Goal: Task Accomplishment & Management: Manage account settings

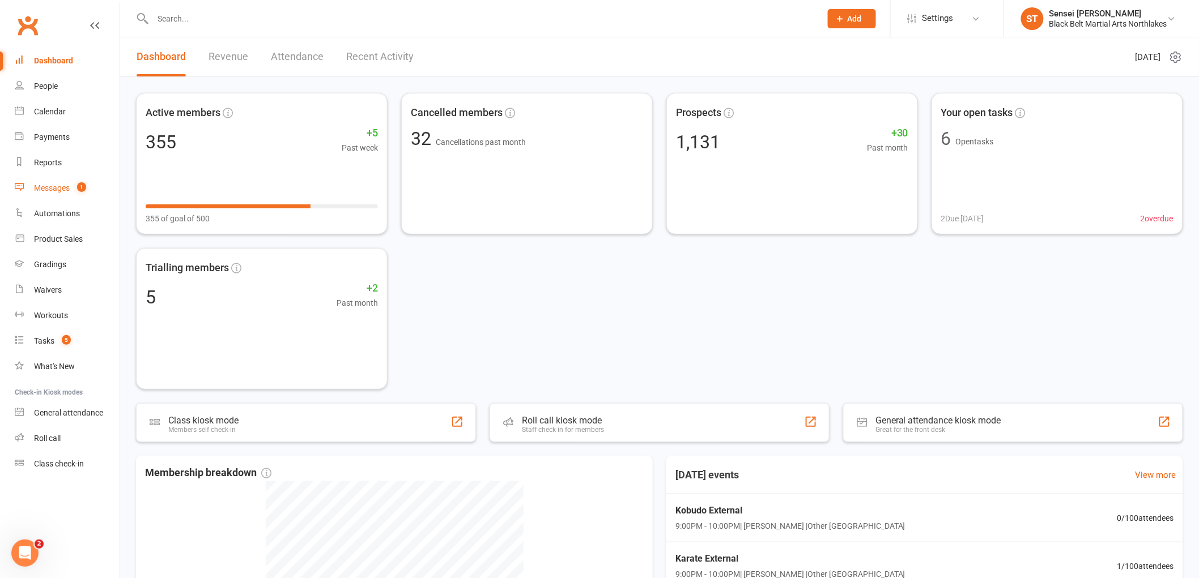
click at [31, 188] on link "Messages 1" at bounding box center [67, 188] width 105 height 25
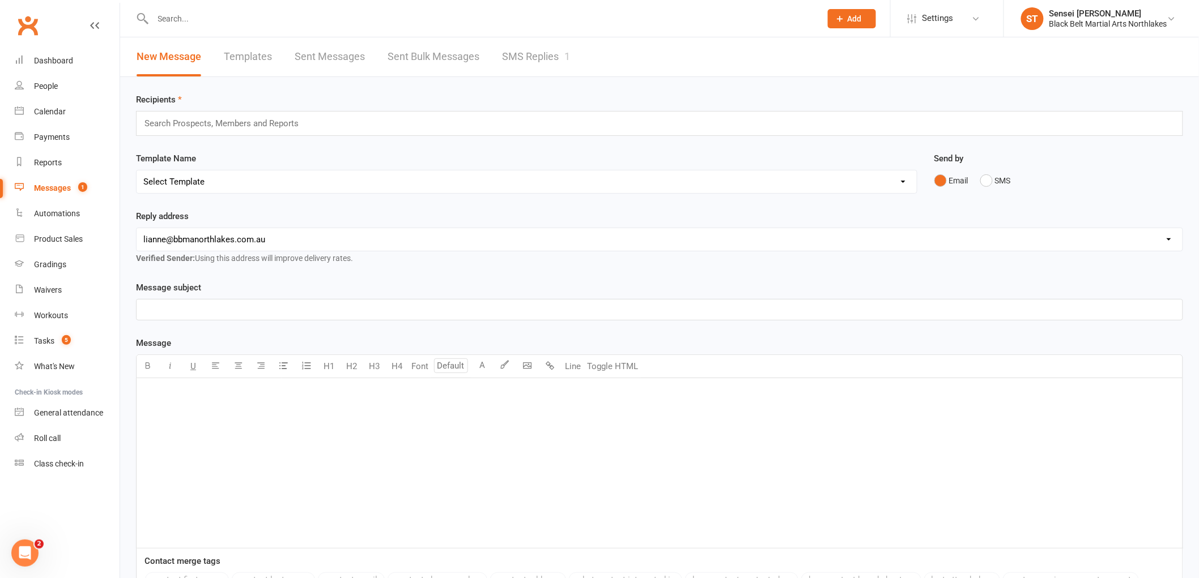
click at [52, 184] on div "Messages" at bounding box center [52, 188] width 37 height 9
click at [325, 24] on input "text" at bounding box center [481, 19] width 663 height 16
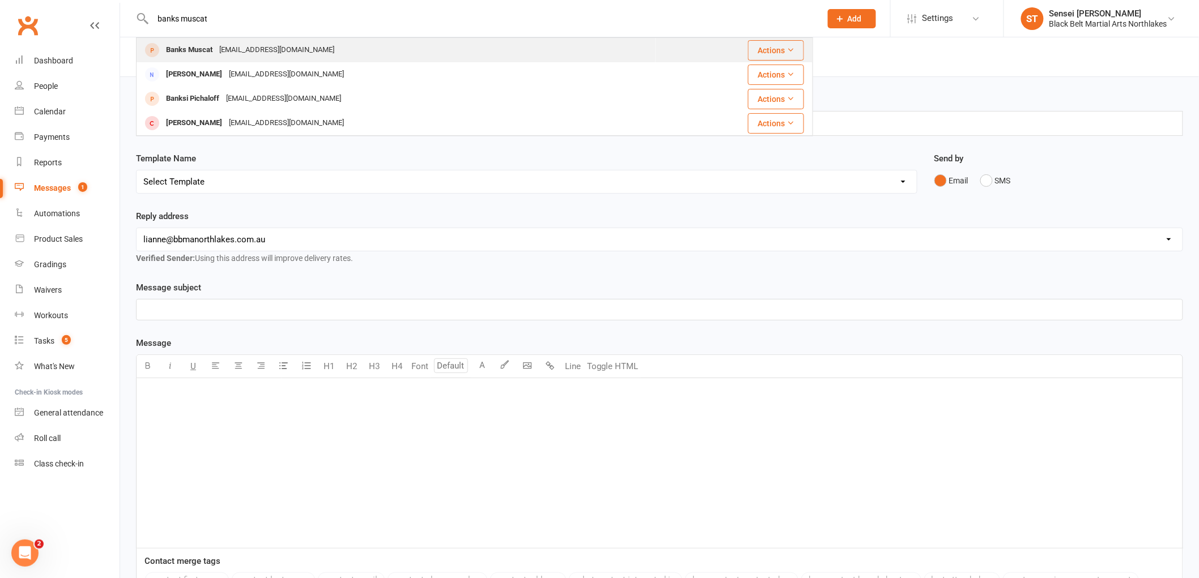
type input "banks muscat"
click at [204, 51] on div "Banks Muscat" at bounding box center [189, 50] width 53 height 16
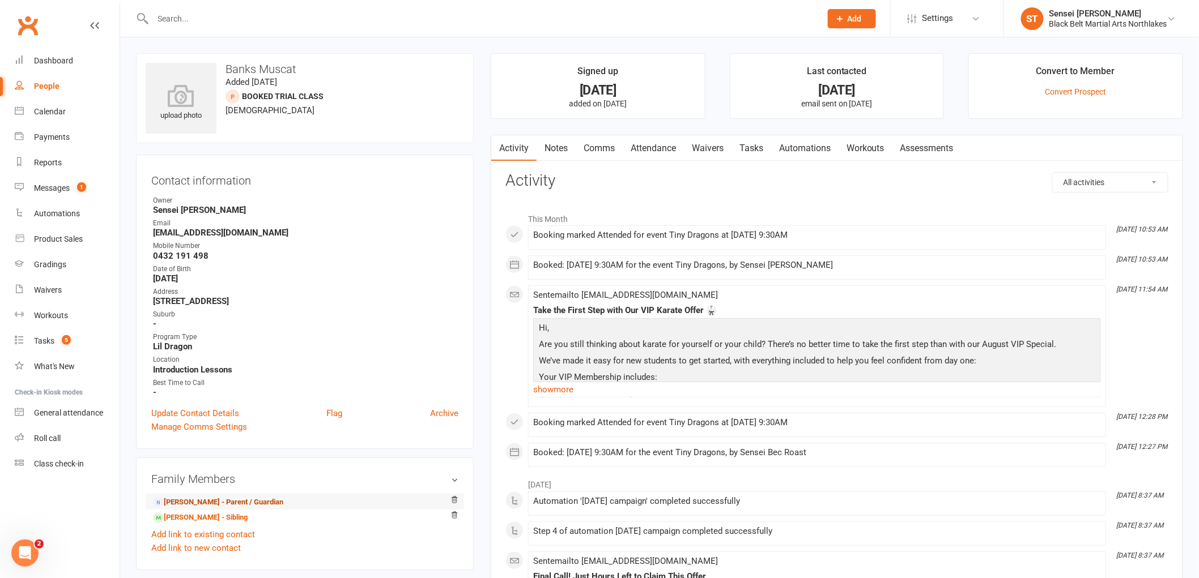
click at [217, 506] on link "Tayla Muscat - Parent / Guardian" at bounding box center [218, 503] width 130 height 12
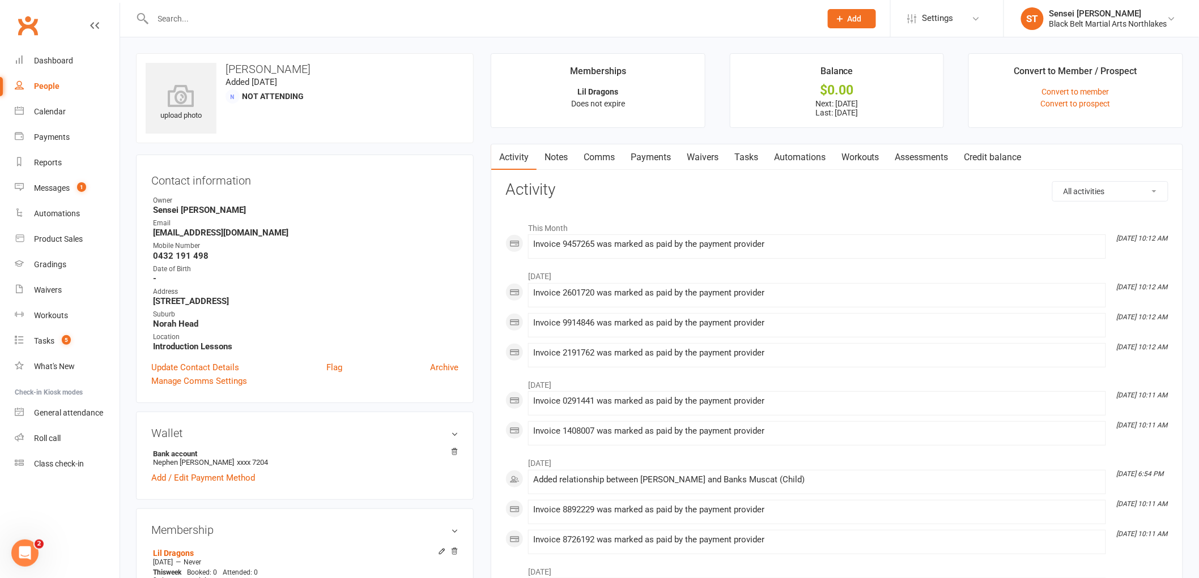
click at [667, 151] on link "Payments" at bounding box center [650, 157] width 56 height 26
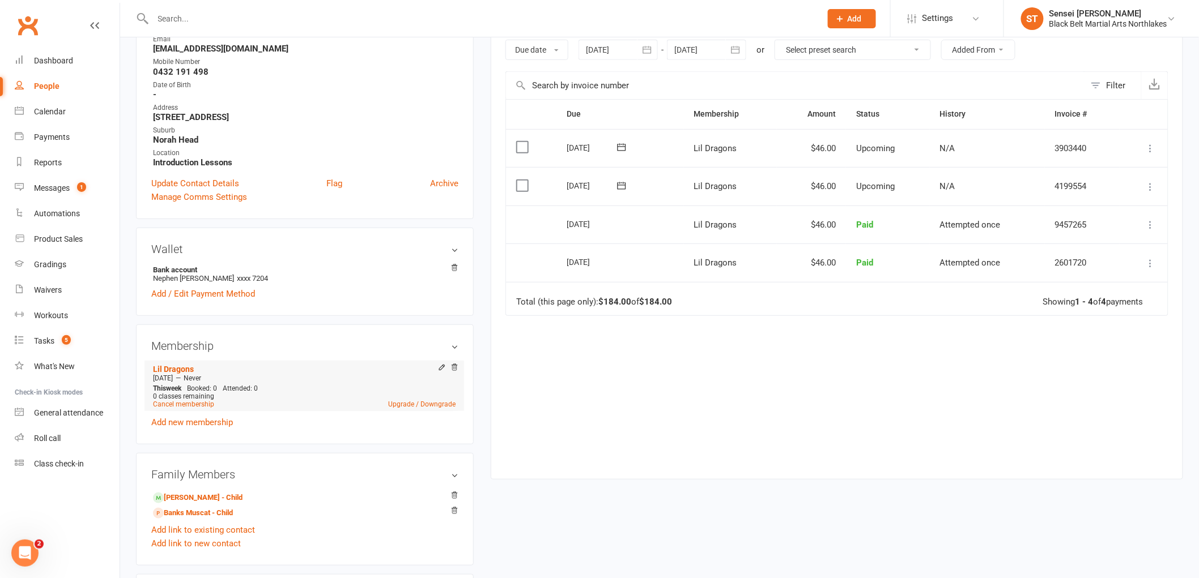
scroll to position [189, 0]
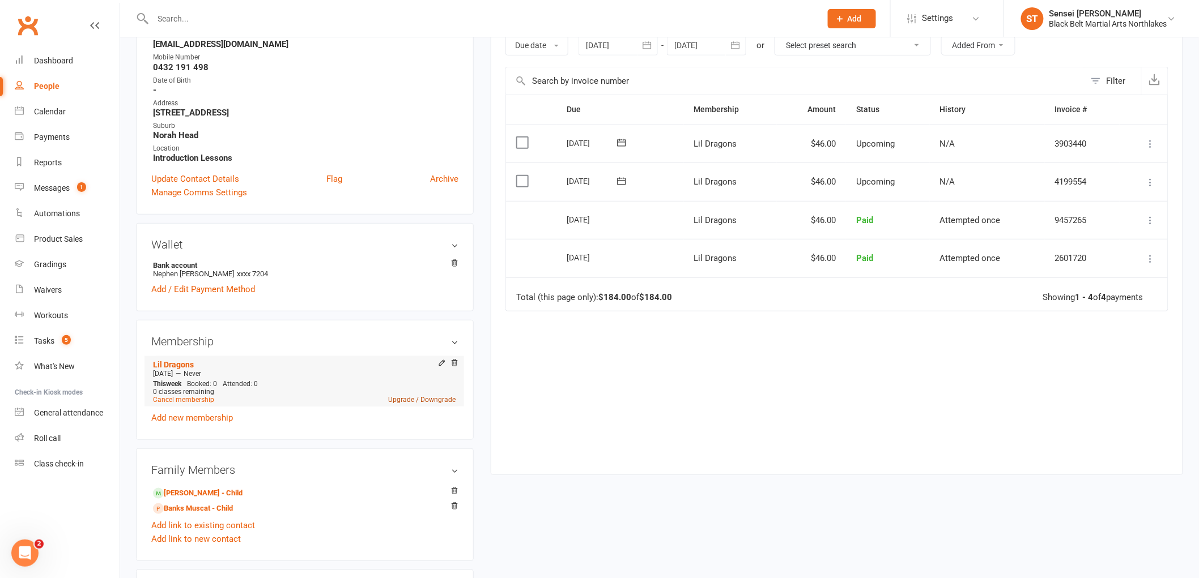
click at [408, 397] on link "Upgrade / Downgrade" at bounding box center [421, 400] width 67 height 8
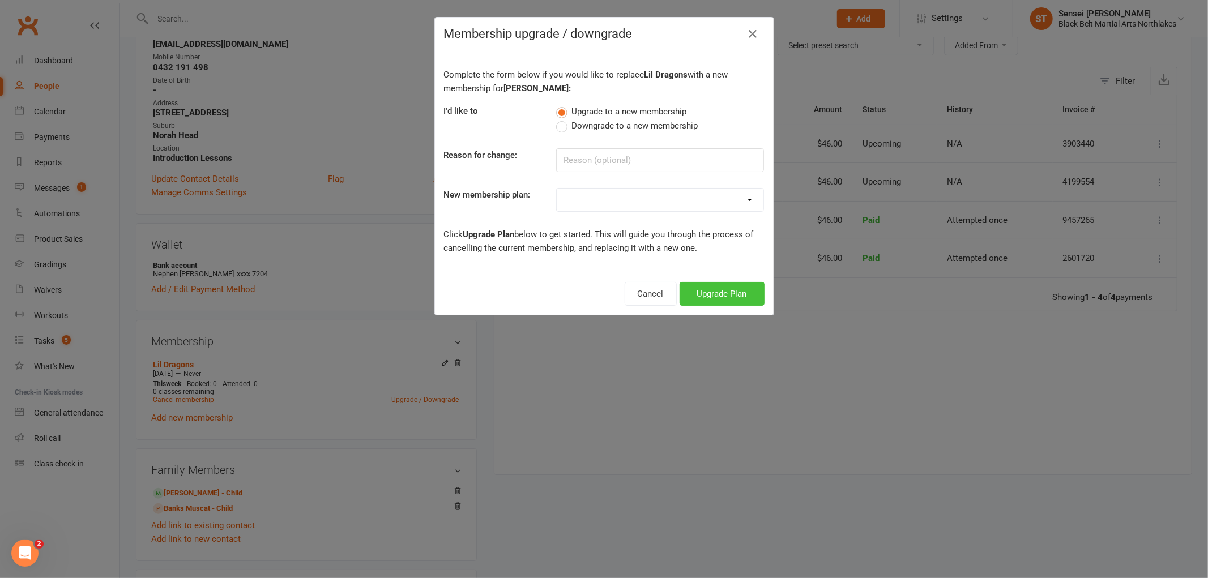
click at [710, 288] on button "Upgrade Plan" at bounding box center [722, 294] width 85 height 24
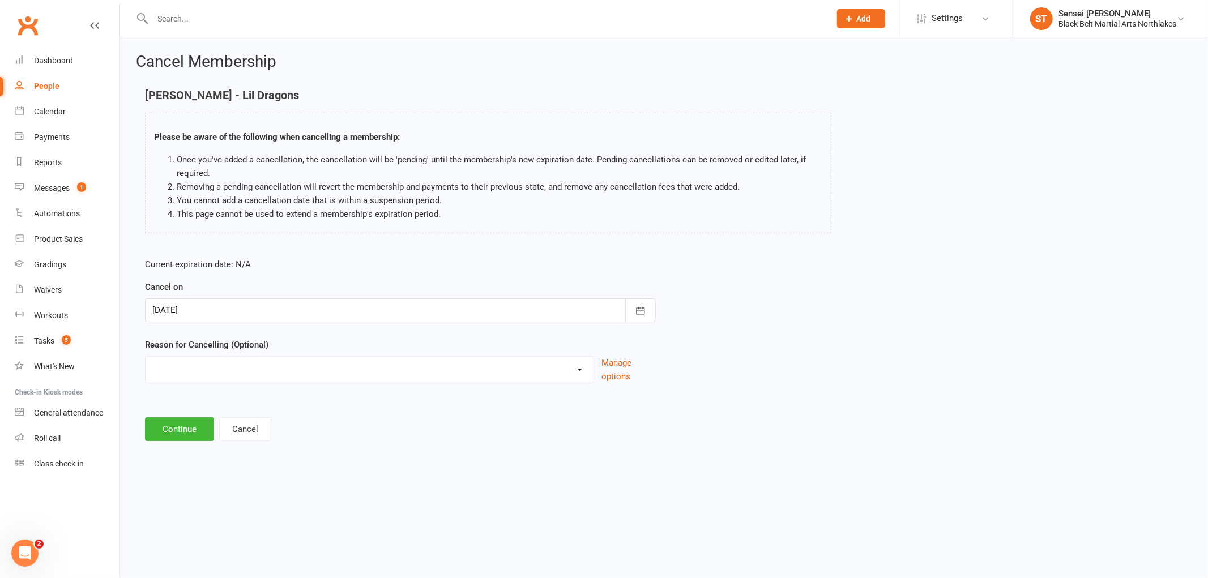
click at [239, 309] on div at bounding box center [400, 310] width 511 height 24
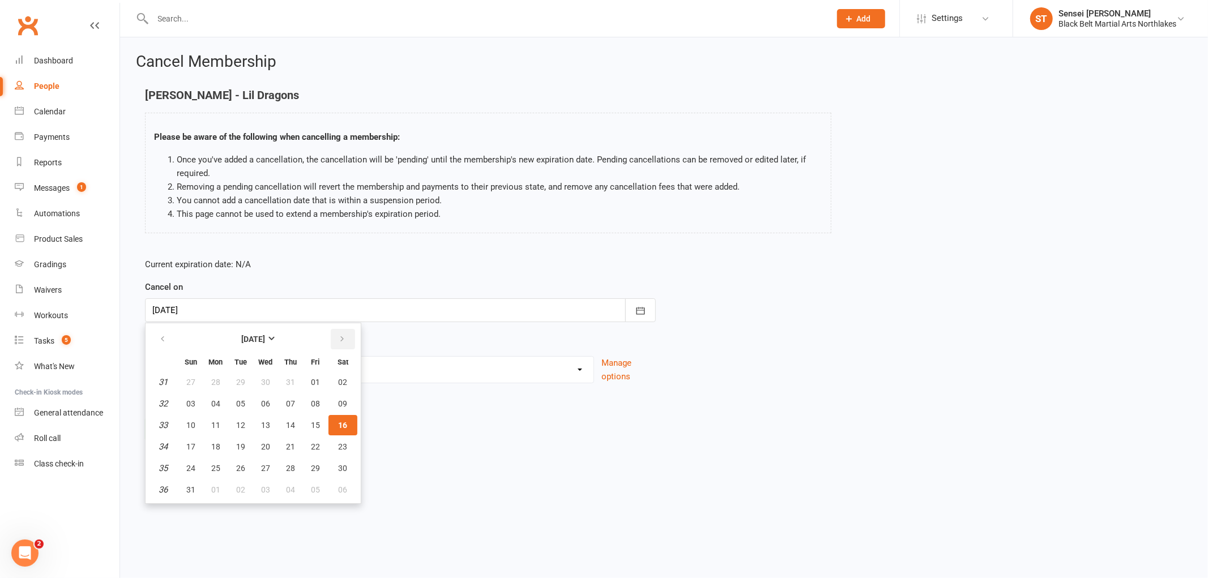
click at [338, 338] on icon "button" at bounding box center [342, 339] width 8 height 9
click at [219, 381] on button "01" at bounding box center [216, 382] width 24 height 20
type input "01 Sep 2025"
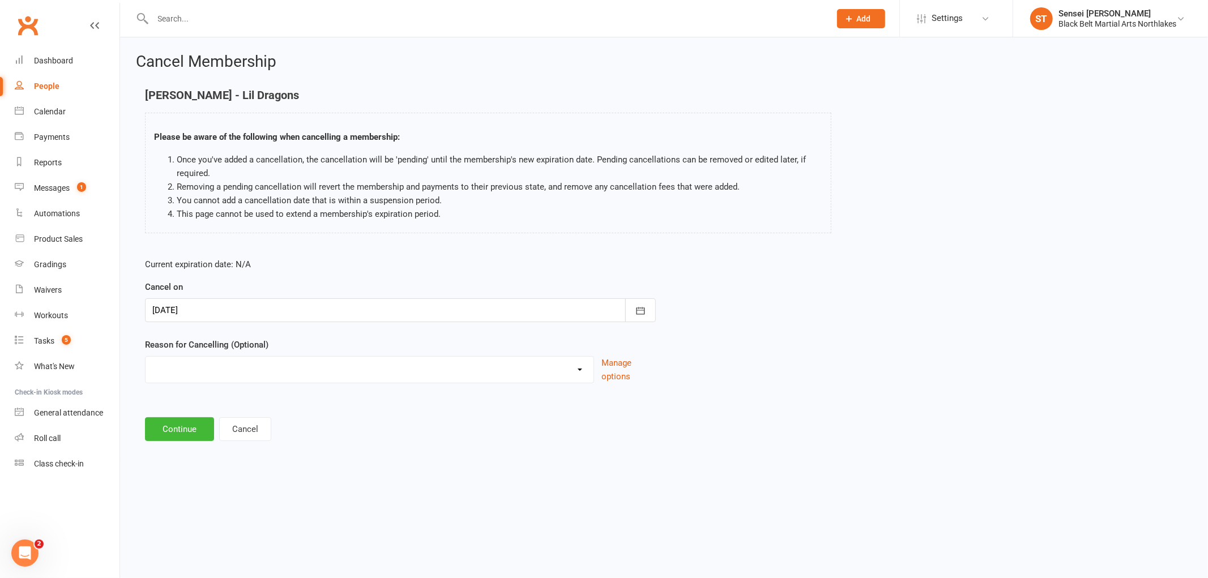
click at [195, 371] on select "Holiday Injury MIA Other reason" at bounding box center [370, 368] width 448 height 23
select select "3"
click at [146, 357] on select "Holiday Injury MIA Other reason" at bounding box center [370, 368] width 448 height 23
click at [197, 429] on input at bounding box center [400, 429] width 511 height 24
type input "addin a child"
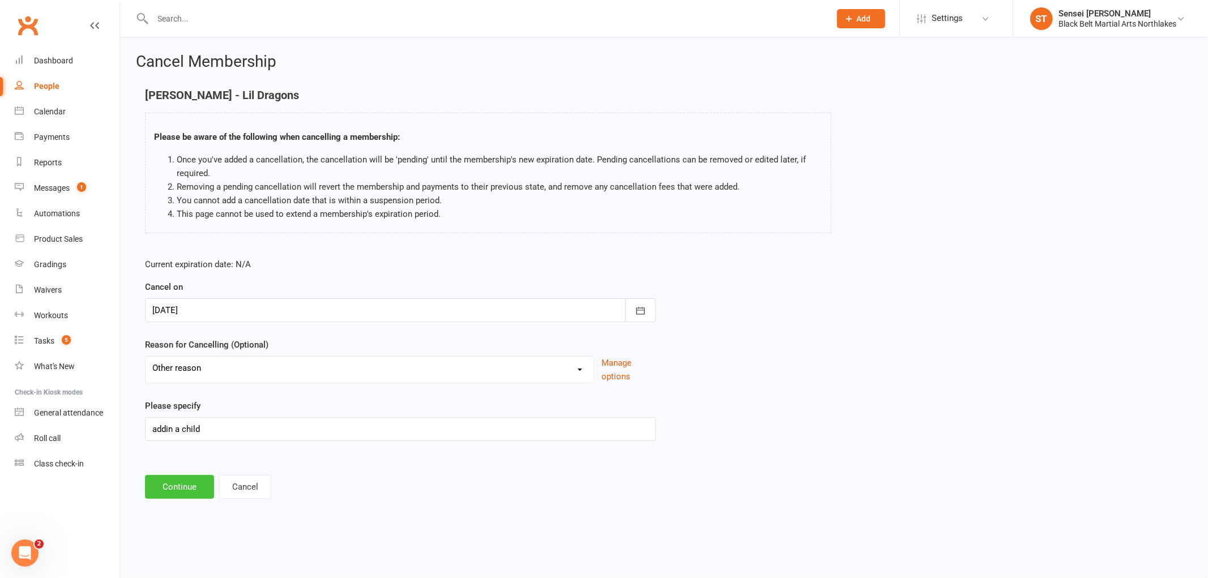
click at [178, 484] on button "Continue" at bounding box center [179, 487] width 69 height 24
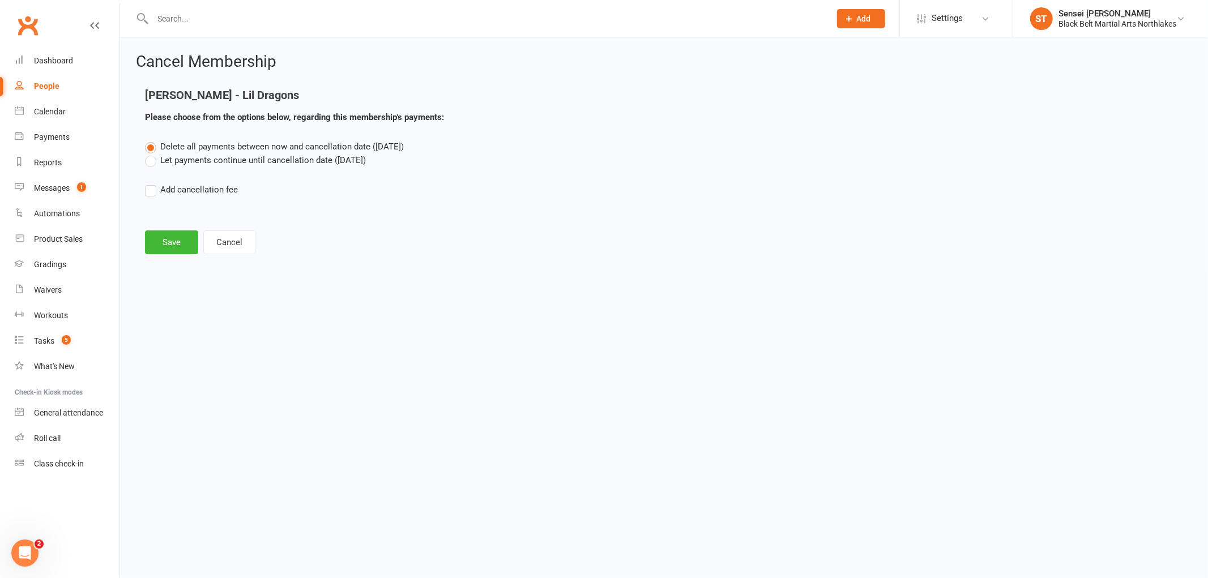
click at [153, 157] on label "Let payments continue until cancellation date (Sep 1, 2025)" at bounding box center [255, 160] width 221 height 14
click at [152, 153] on input "Let payments continue until cancellation date (Sep 1, 2025)" at bounding box center [148, 153] width 7 height 0
click at [173, 244] on button "Save" at bounding box center [171, 243] width 53 height 24
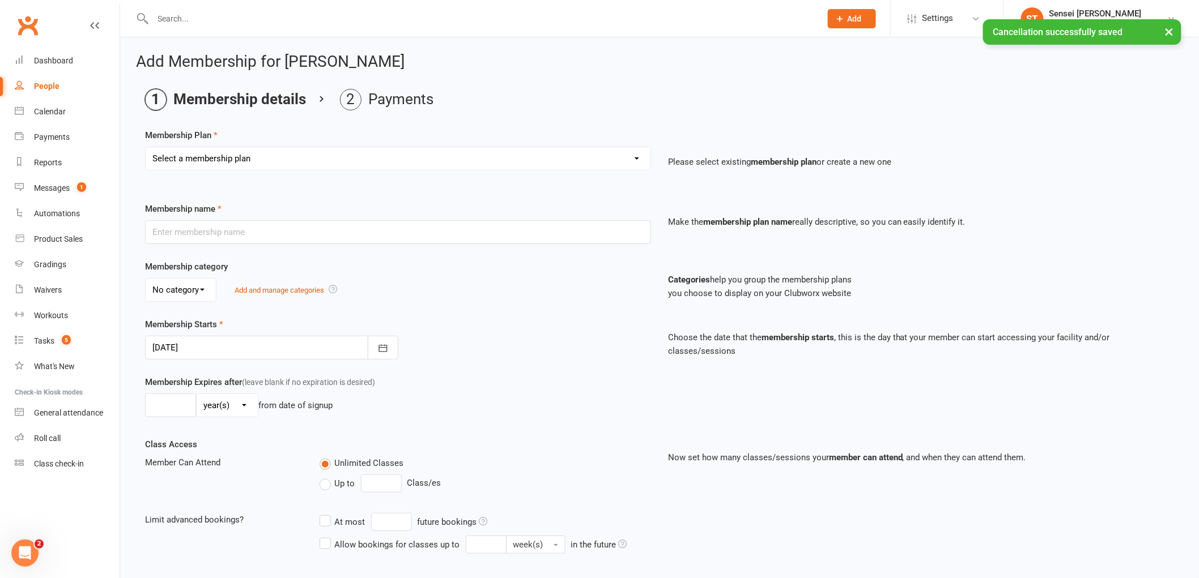
click at [231, 159] on select "Select a membership plan Create new Membership Plan Lil Dragons Lil Dragons - T…" at bounding box center [398, 158] width 505 height 23
select select "1"
click at [146, 147] on select "Select a membership plan Create new Membership Plan Lil Dragons Lil Dragons - T…" at bounding box center [398, 158] width 505 height 23
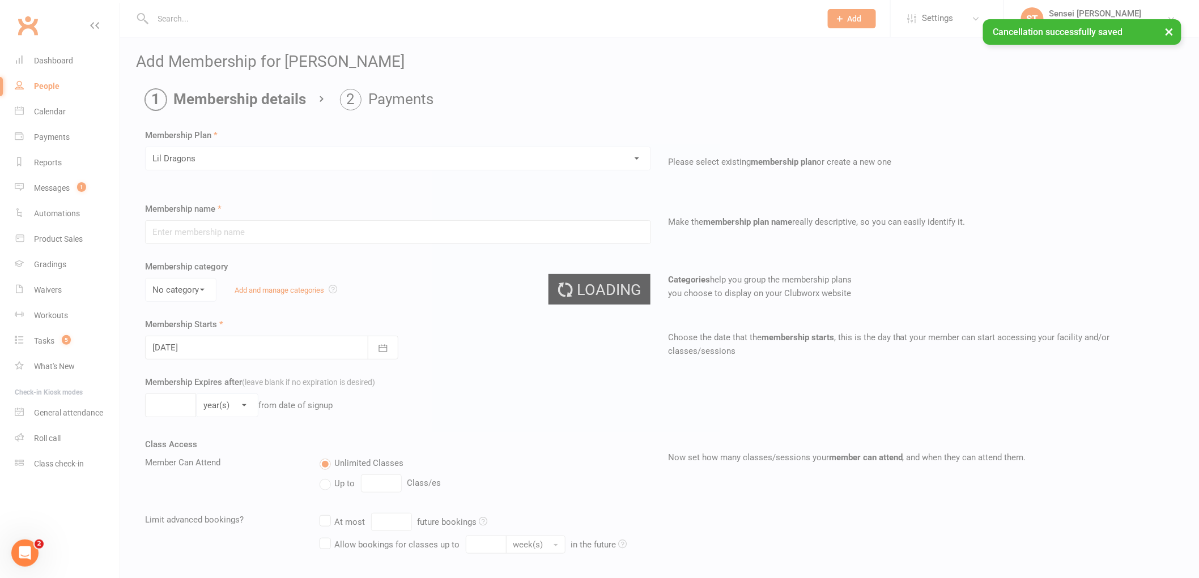
type input "Lil Dragons"
select select "1"
type input "0"
type input "1"
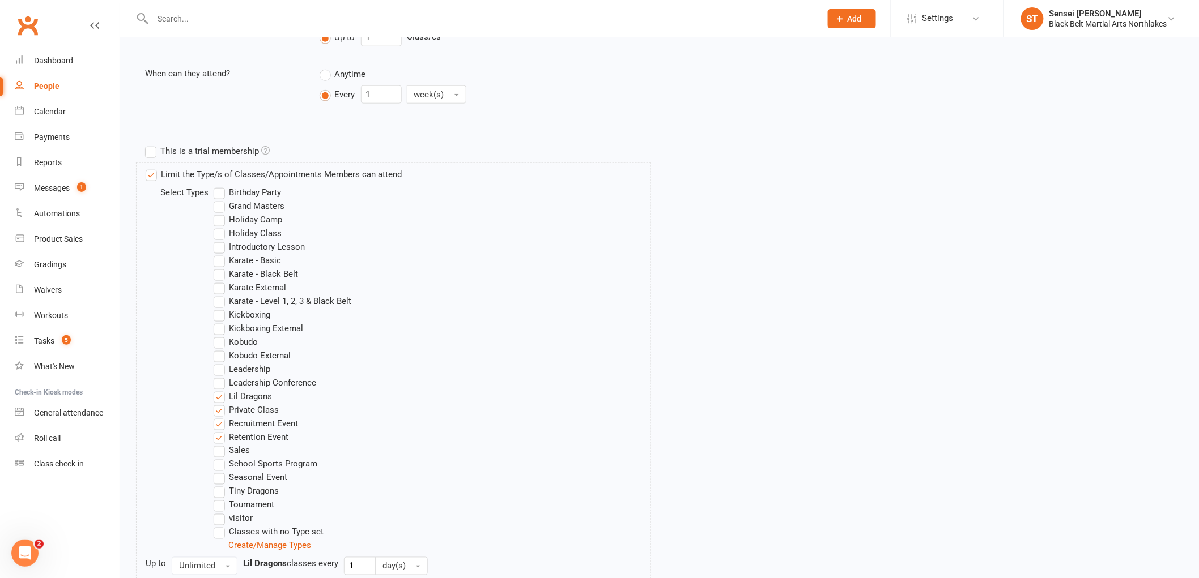
scroll to position [627, 0]
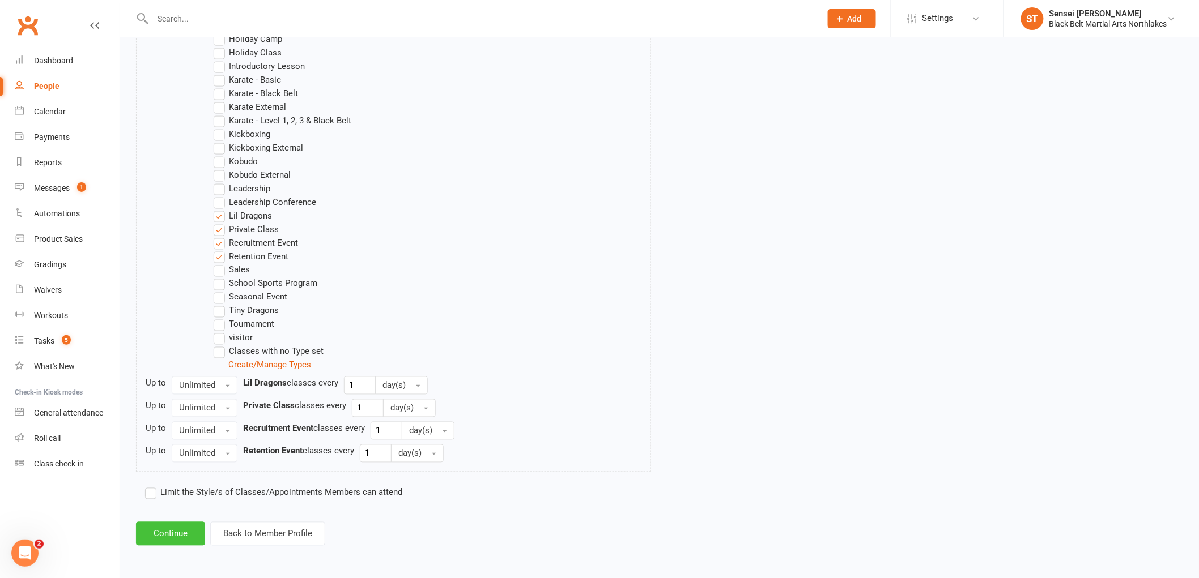
click at [170, 535] on button "Continue" at bounding box center [170, 534] width 69 height 24
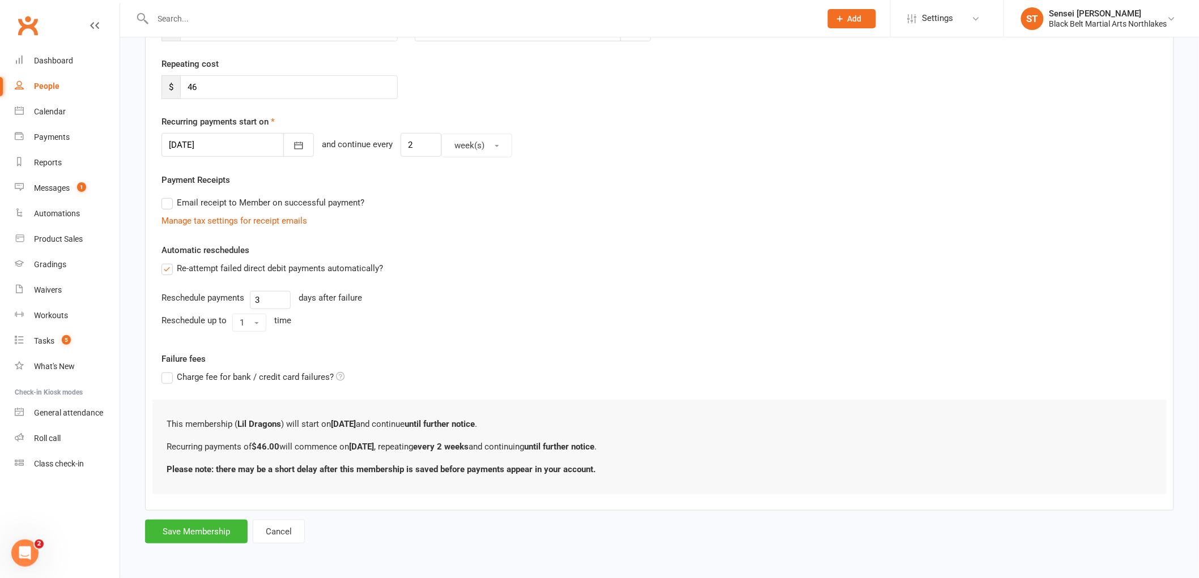
scroll to position [0, 0]
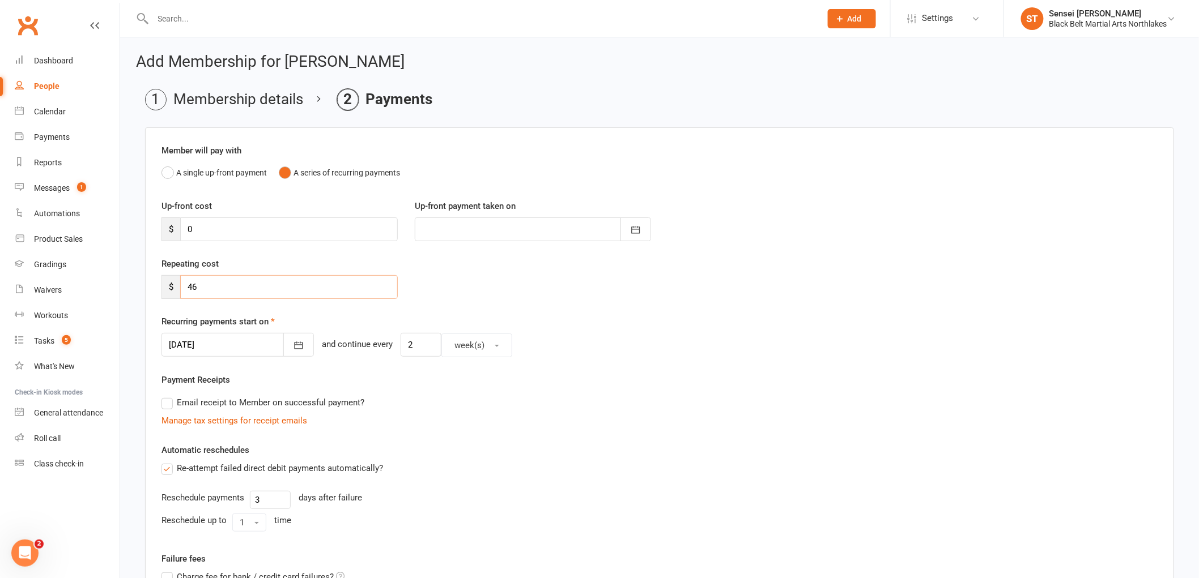
click at [212, 284] on input "46" at bounding box center [288, 287] width 217 height 24
type input "4"
type input "82.80"
click at [292, 353] on button "button" at bounding box center [298, 345] width 31 height 24
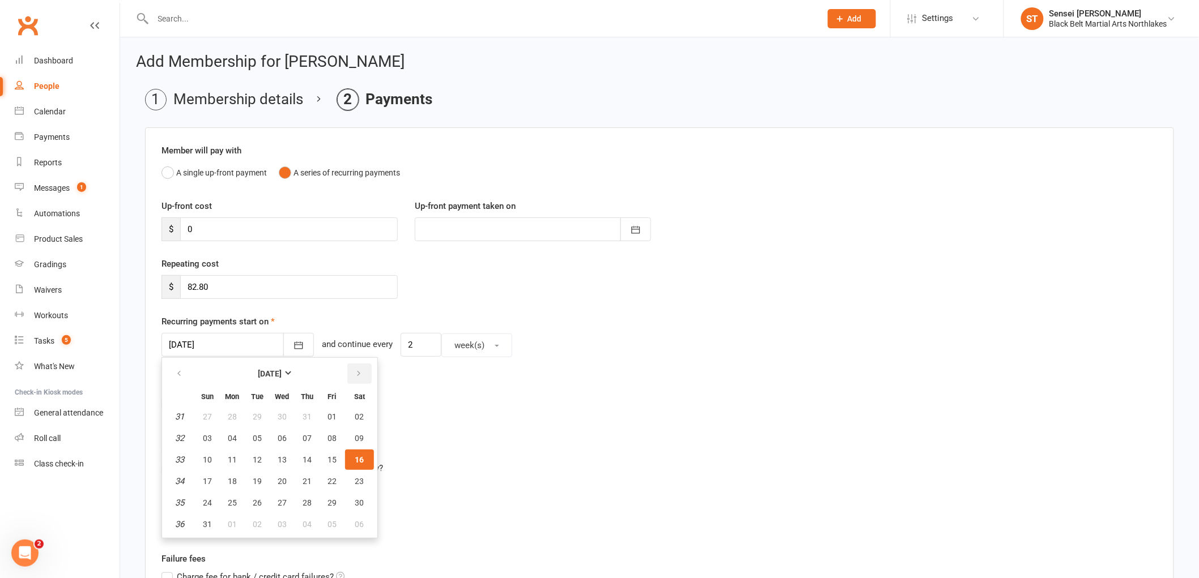
click at [360, 374] on button "button" at bounding box center [359, 374] width 24 height 20
click at [334, 421] on button "05" at bounding box center [332, 417] width 24 height 20
type input "05 Sep 2025"
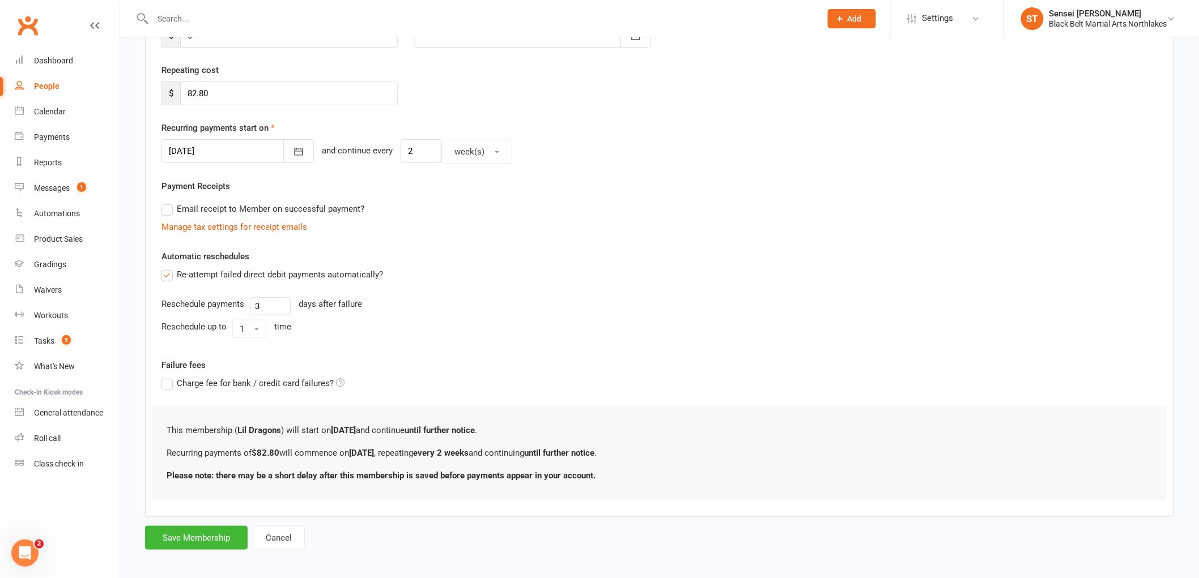
scroll to position [200, 0]
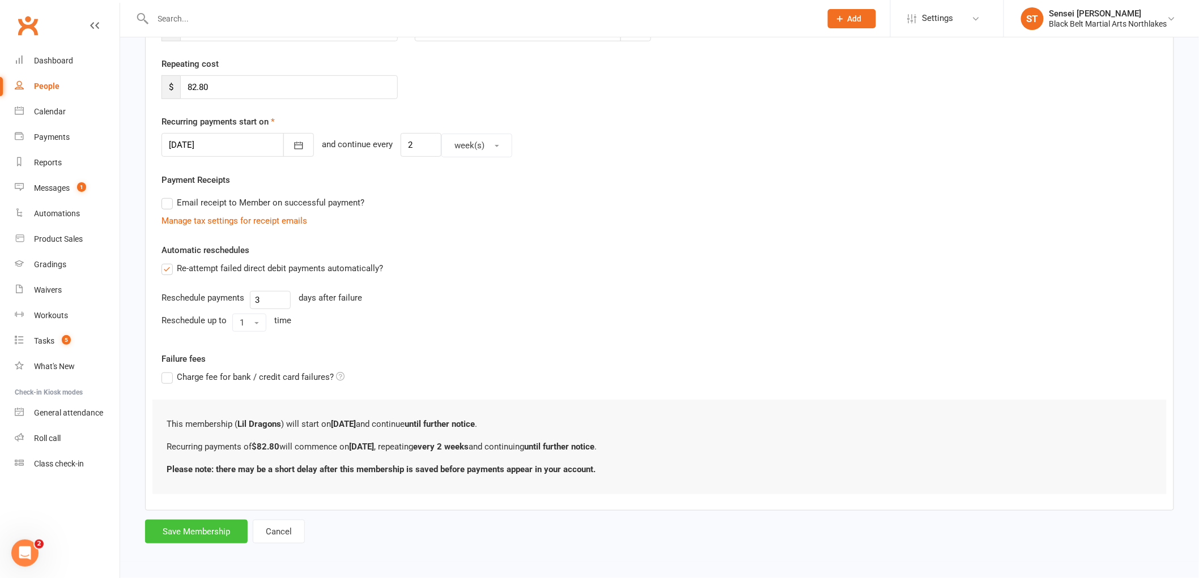
click at [195, 535] on button "Save Membership" at bounding box center [196, 532] width 103 height 24
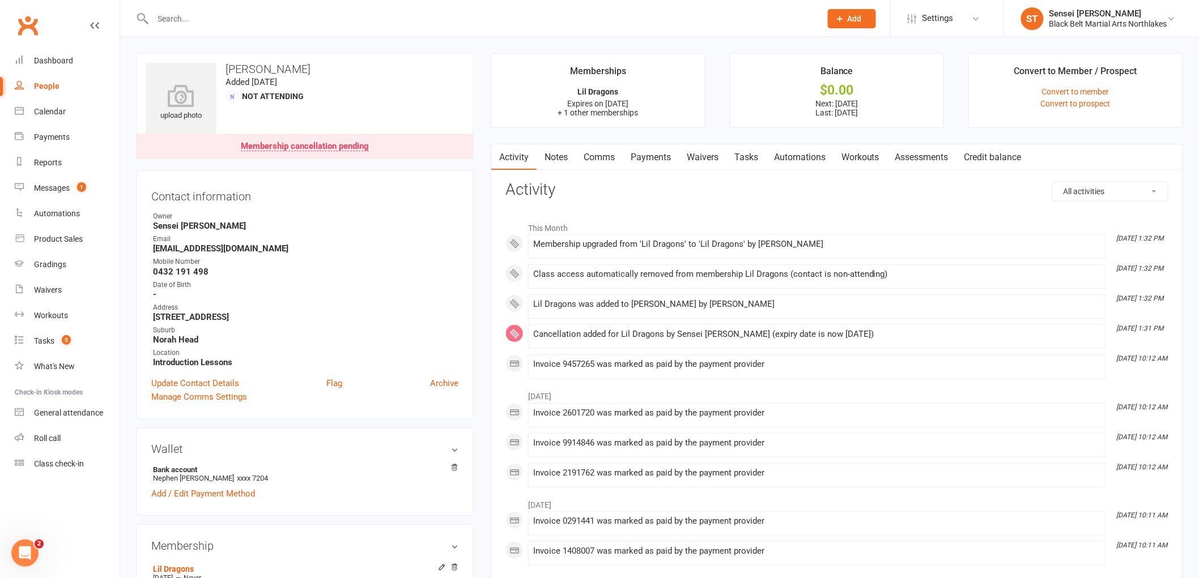
click at [653, 164] on link "Payments" at bounding box center [650, 157] width 56 height 26
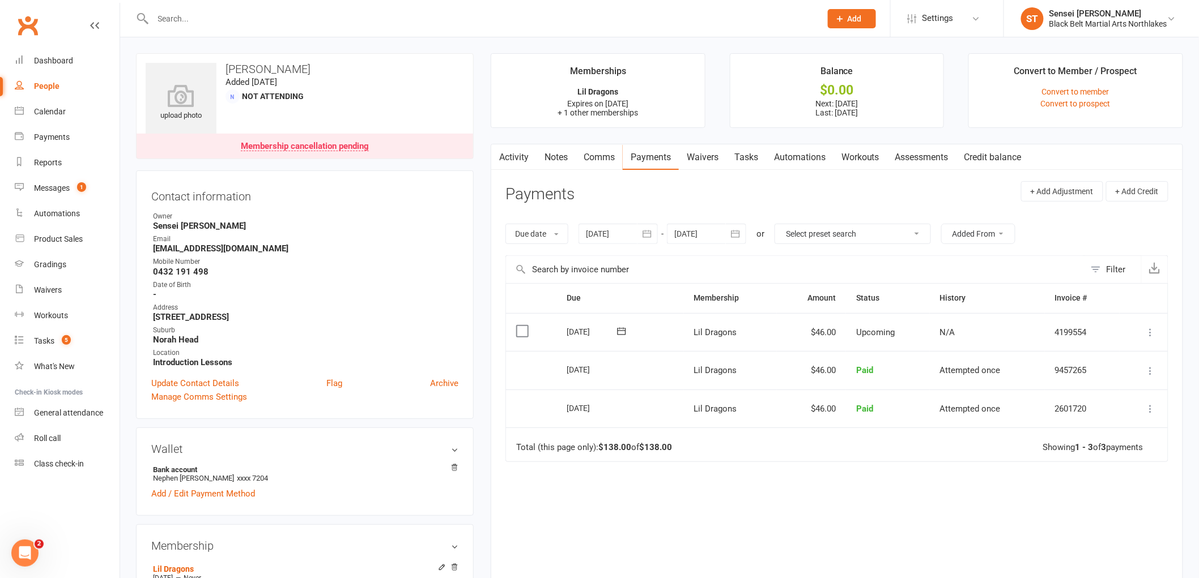
click at [598, 151] on link "Comms" at bounding box center [598, 157] width 47 height 26
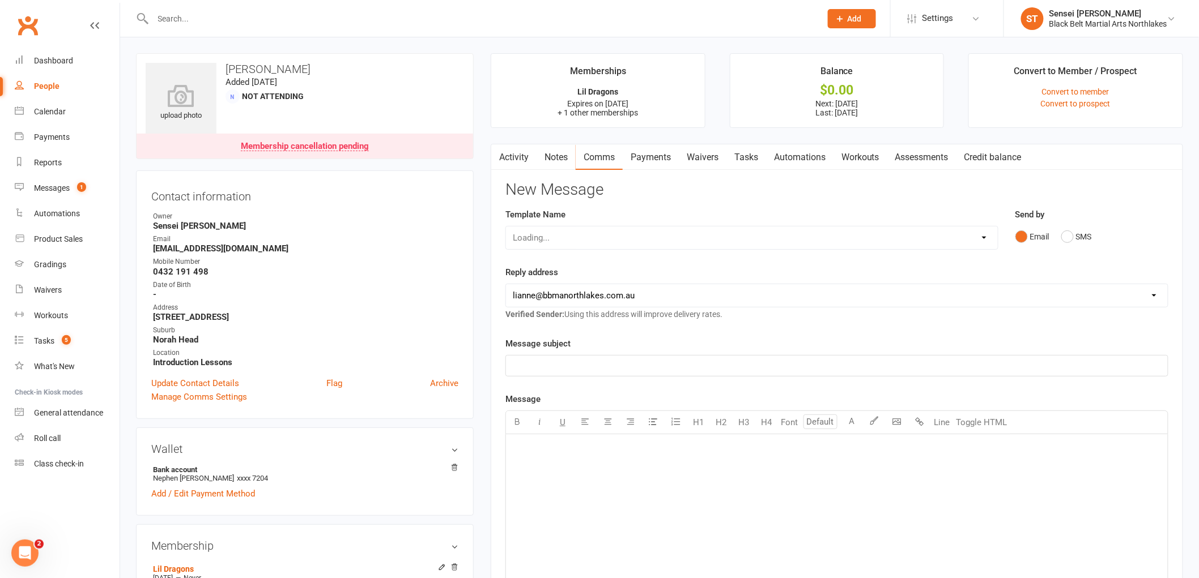
click at [650, 160] on link "Payments" at bounding box center [650, 157] width 56 height 26
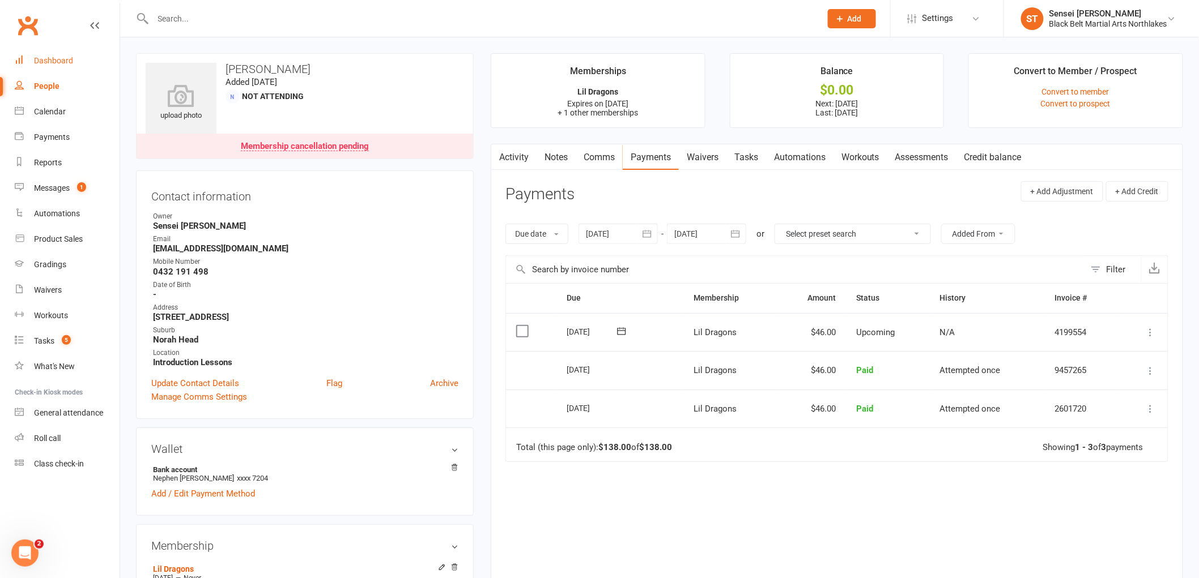
click at [51, 60] on div "Dashboard" at bounding box center [53, 60] width 39 height 9
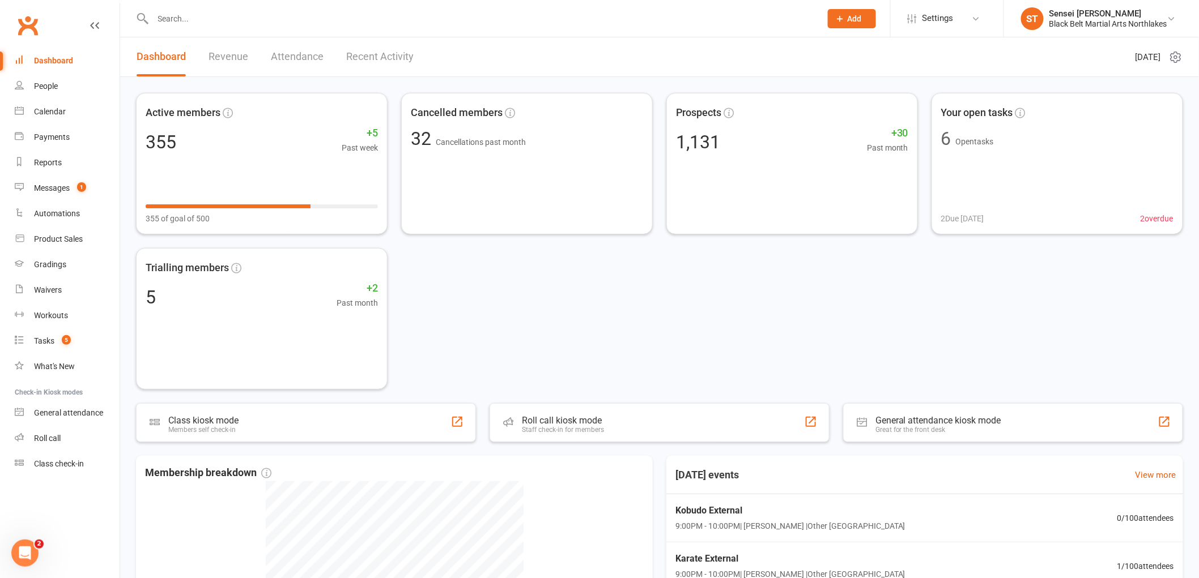
click at [65, 59] on div "Dashboard" at bounding box center [53, 60] width 39 height 9
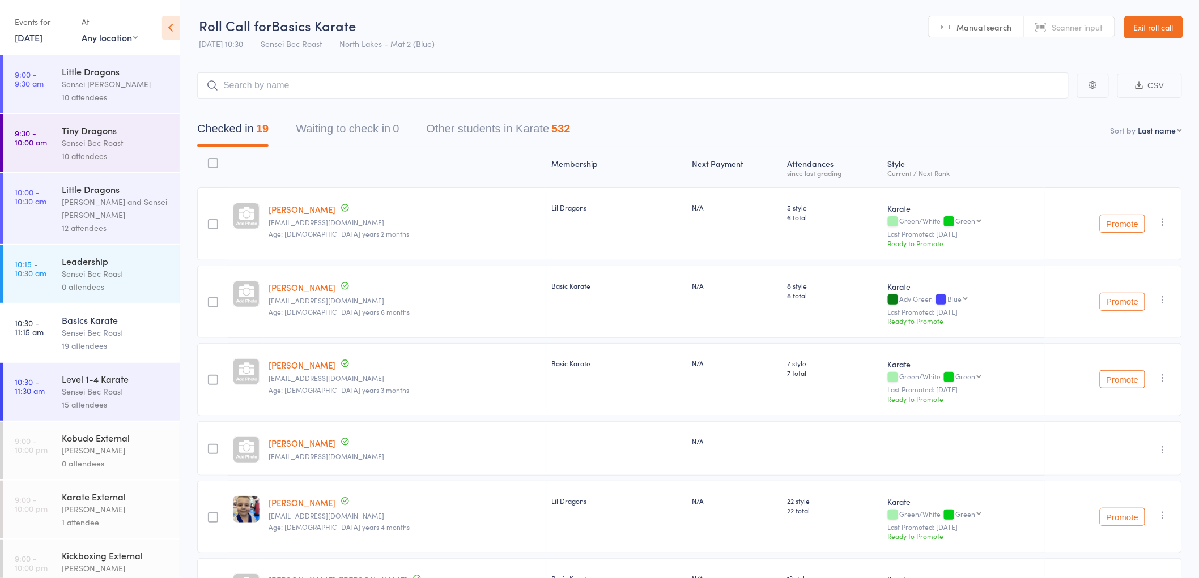
click at [1145, 25] on link "Exit roll call" at bounding box center [1153, 27] width 59 height 23
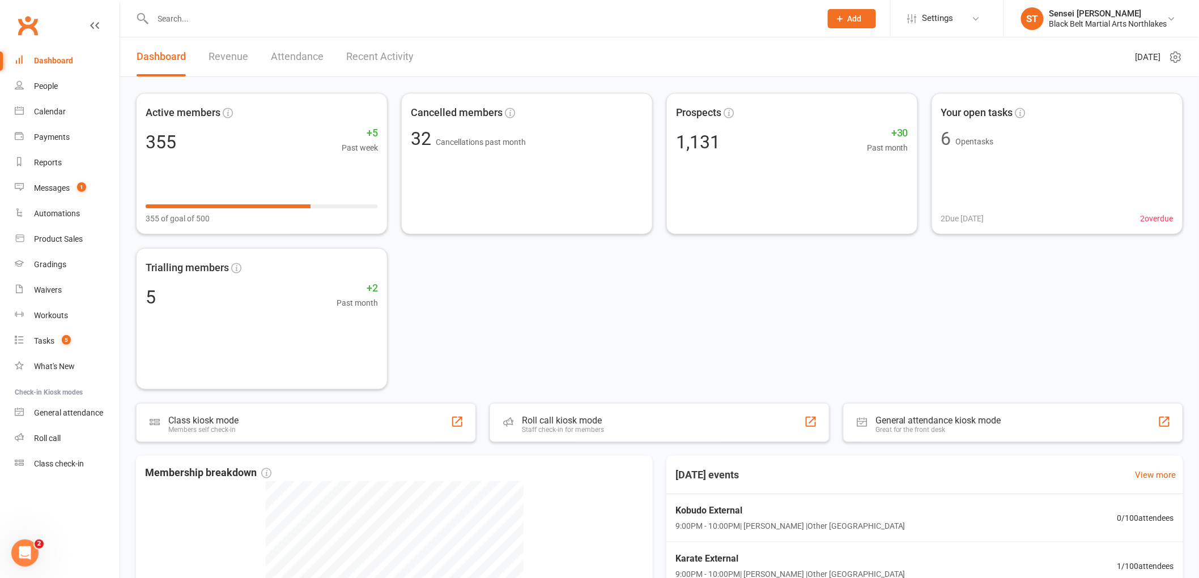
click at [224, 24] on input "text" at bounding box center [481, 19] width 663 height 16
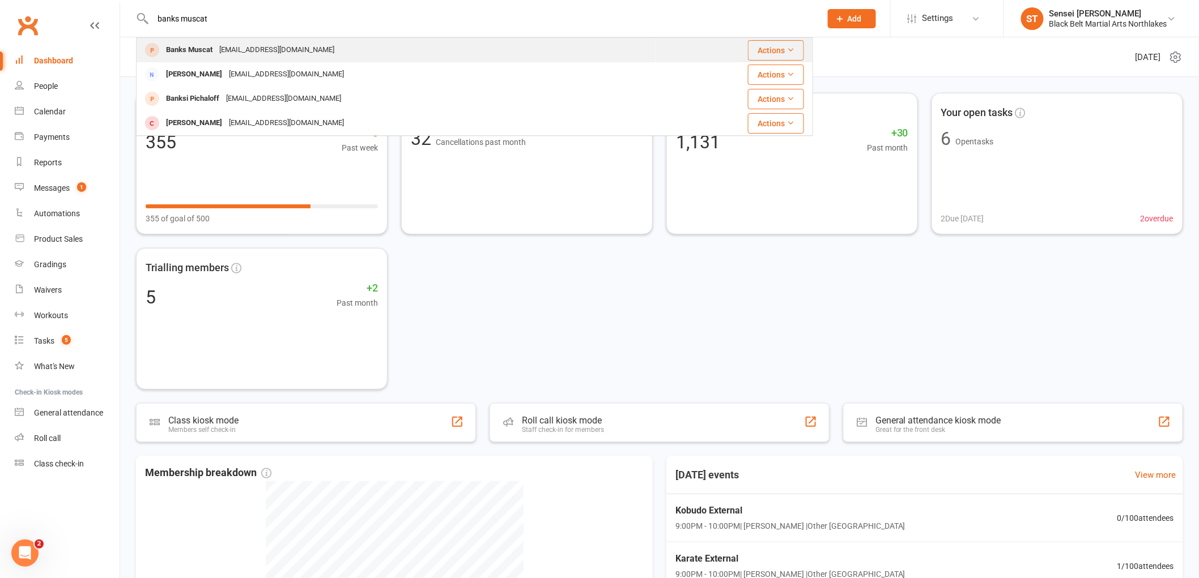
type input "banks muscat"
click at [197, 48] on div "Banks Muscat" at bounding box center [189, 50] width 53 height 16
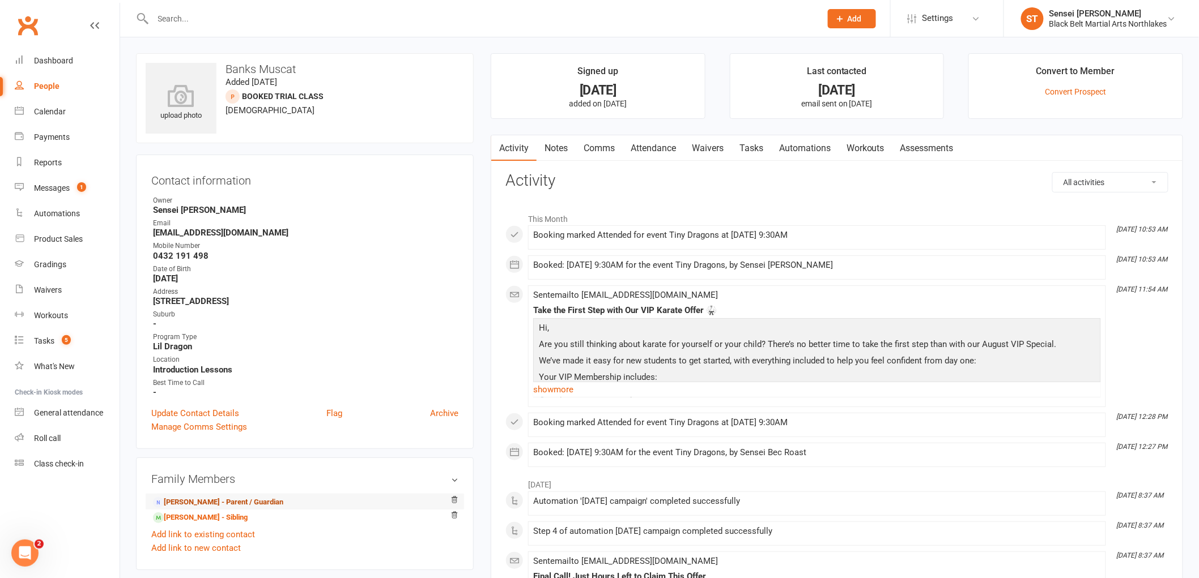
click at [184, 500] on link "Tayla Muscat - Parent / Guardian" at bounding box center [218, 503] width 130 height 12
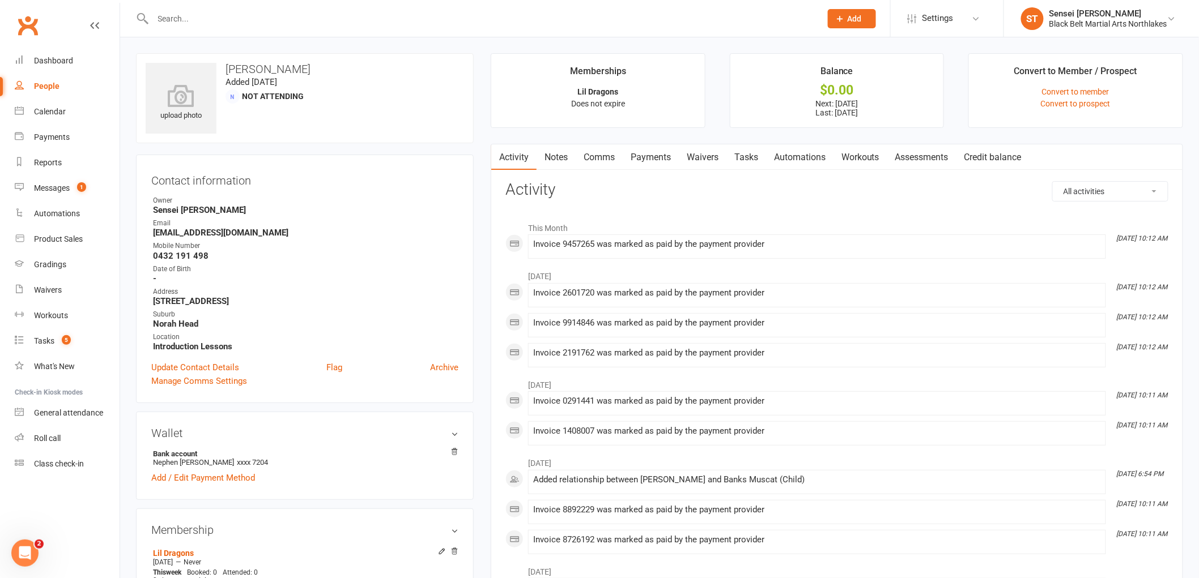
click at [648, 159] on link "Payments" at bounding box center [650, 157] width 56 height 26
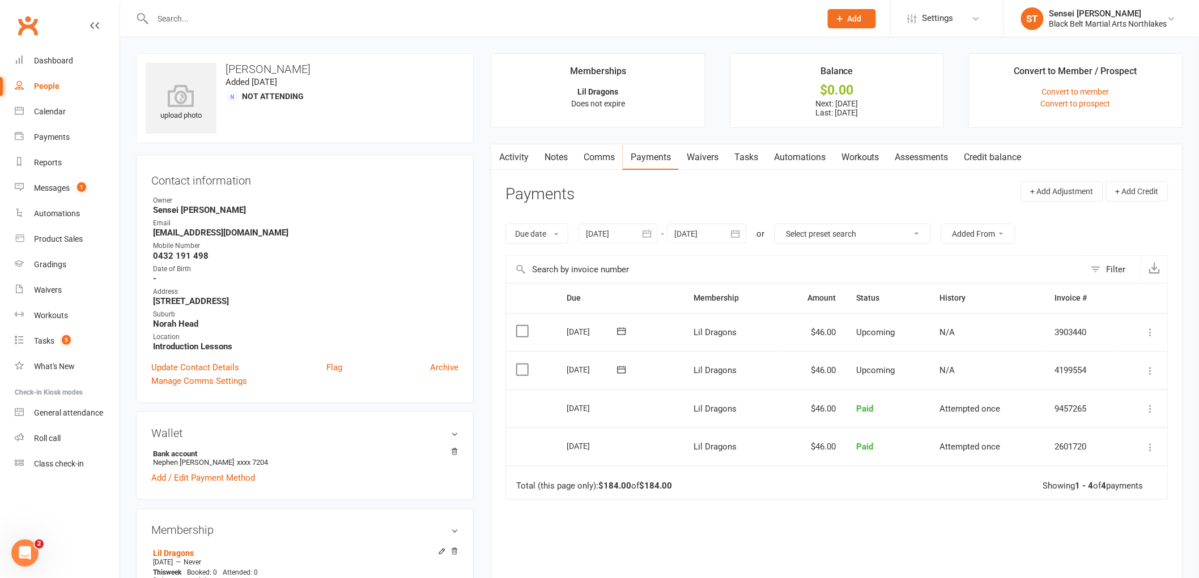
click at [716, 230] on div at bounding box center [706, 234] width 79 height 20
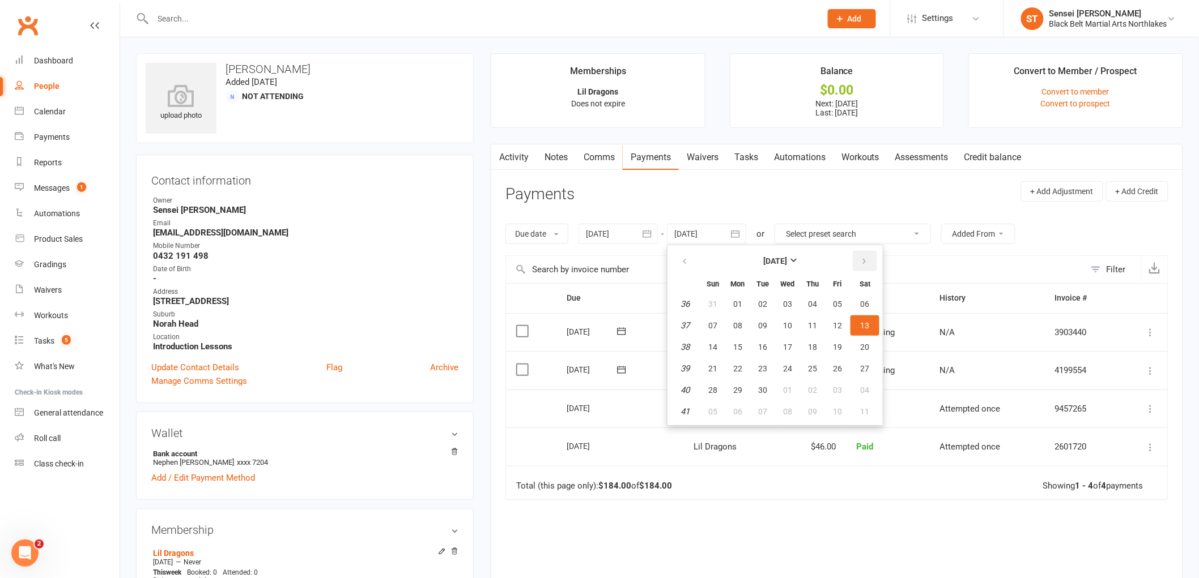
click at [860, 254] on button "button" at bounding box center [864, 261] width 24 height 20
click at [857, 402] on button "08" at bounding box center [864, 412] width 29 height 20
type input "08 Nov 2025"
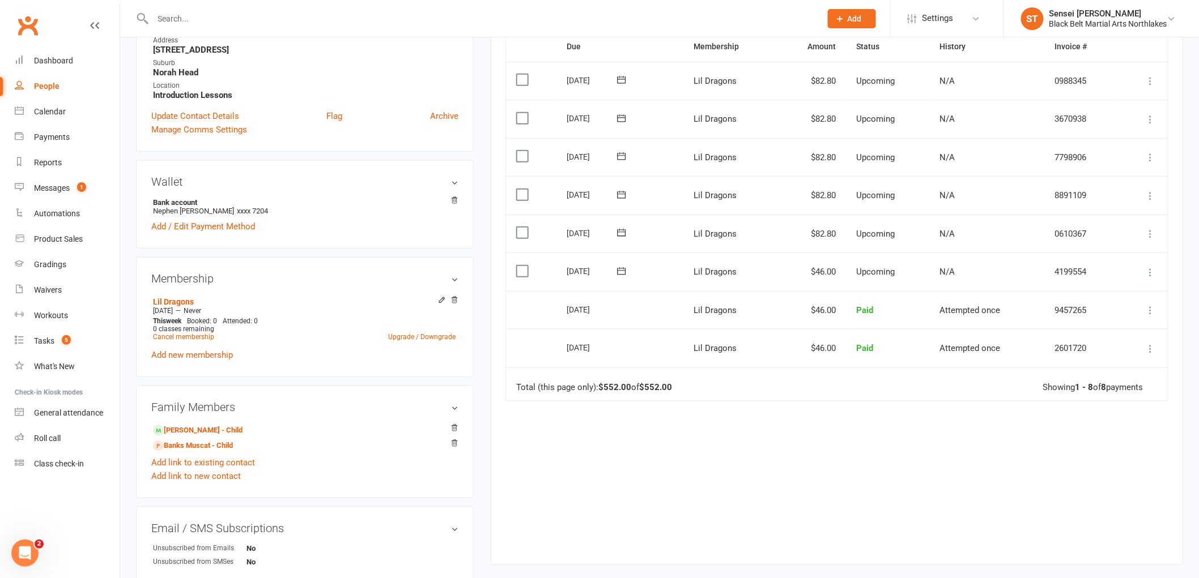
scroll to position [480, 0]
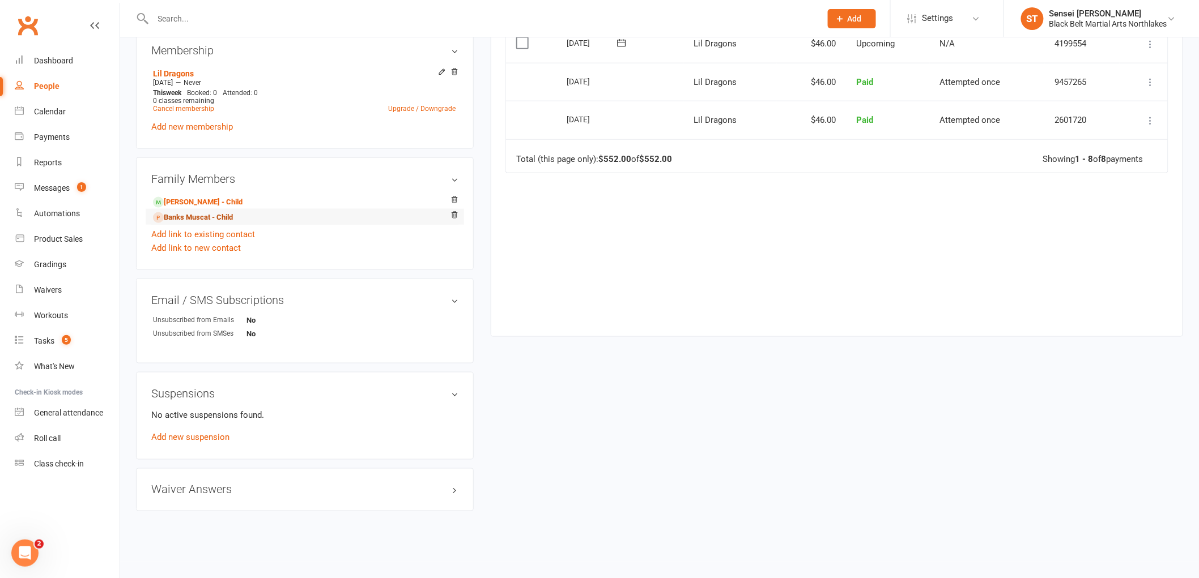
click at [187, 212] on link "Banks Muscat - Child" at bounding box center [193, 218] width 80 height 12
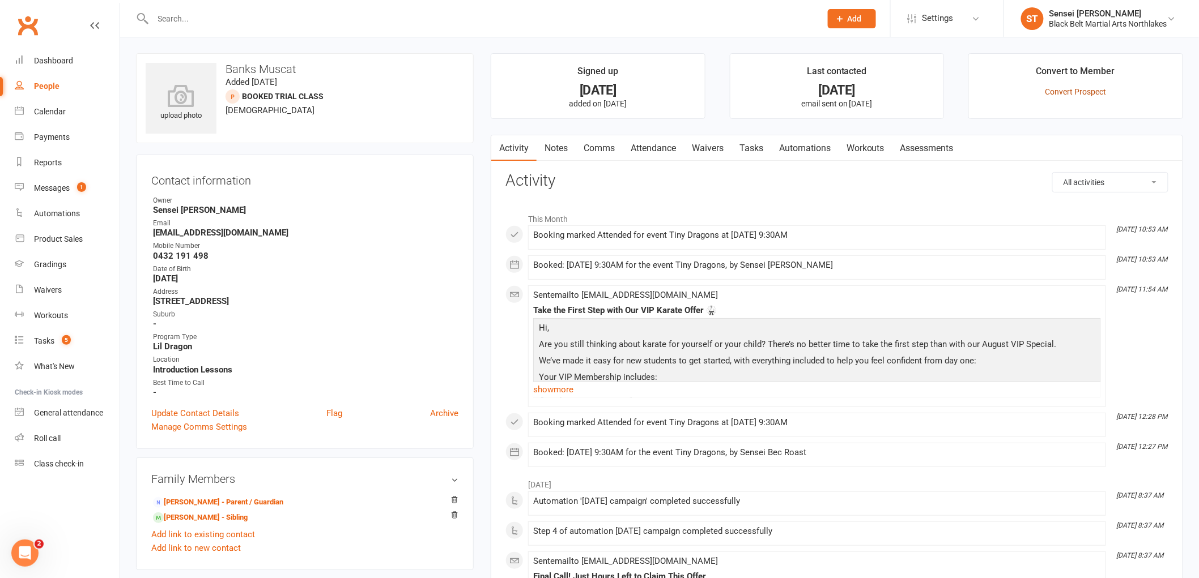
click at [1091, 89] on link "Convert Prospect" at bounding box center [1075, 91] width 61 height 9
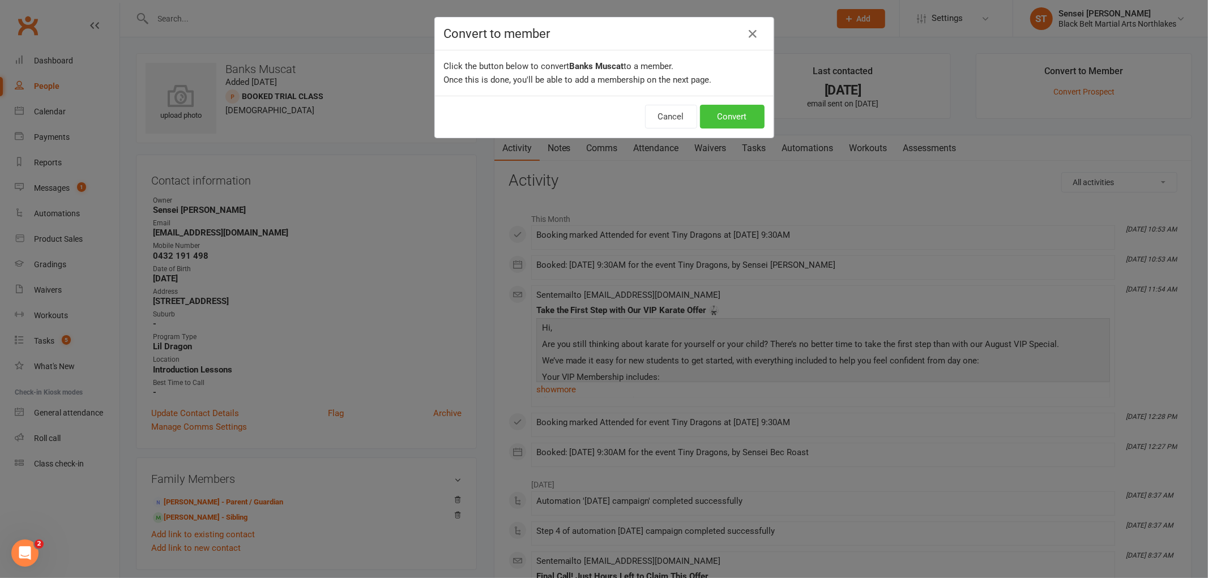
click at [732, 108] on button "Convert" at bounding box center [732, 117] width 65 height 24
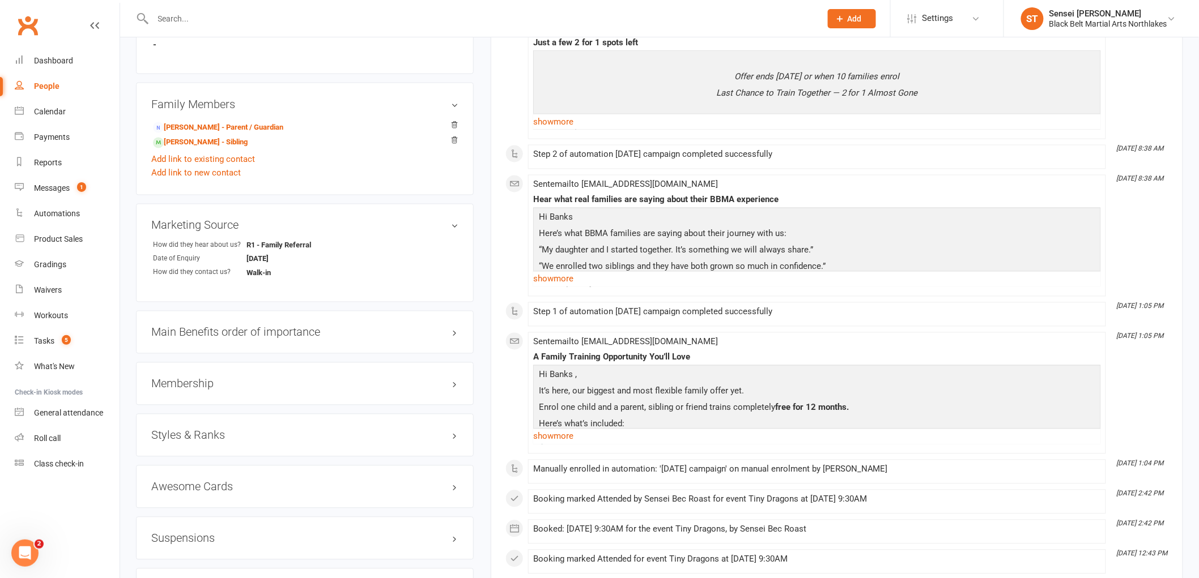
scroll to position [755, 0]
click at [227, 332] on h3 "Main Benefits order of importance edit" at bounding box center [304, 332] width 307 height 12
click at [199, 493] on h3 "Membership" at bounding box center [304, 494] width 307 height 12
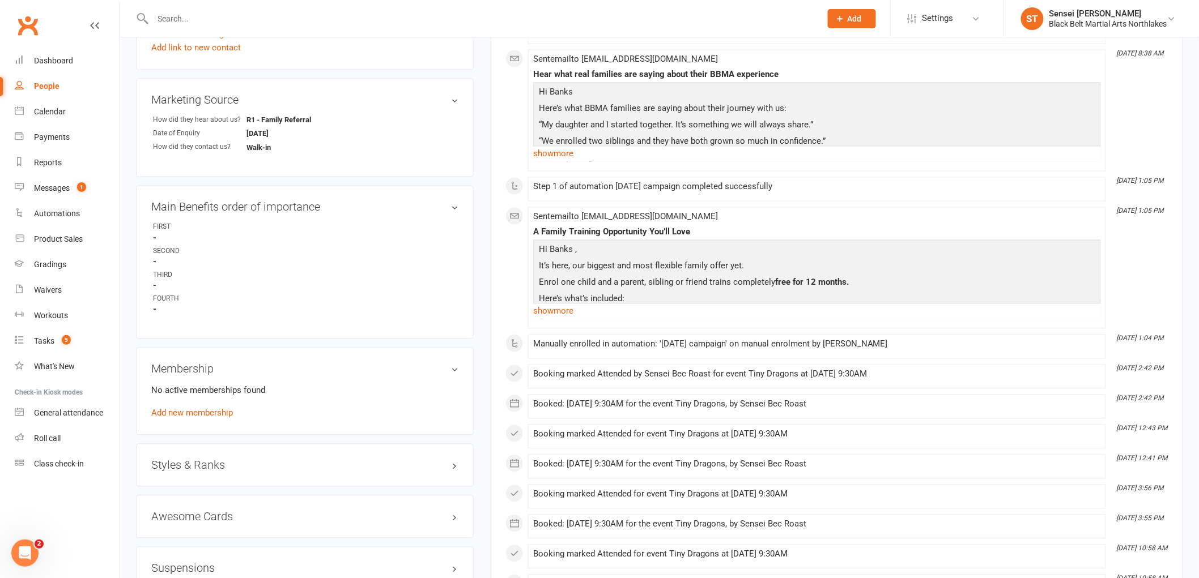
scroll to position [881, 0]
click at [207, 408] on link "Add new membership" at bounding box center [192, 412] width 82 height 10
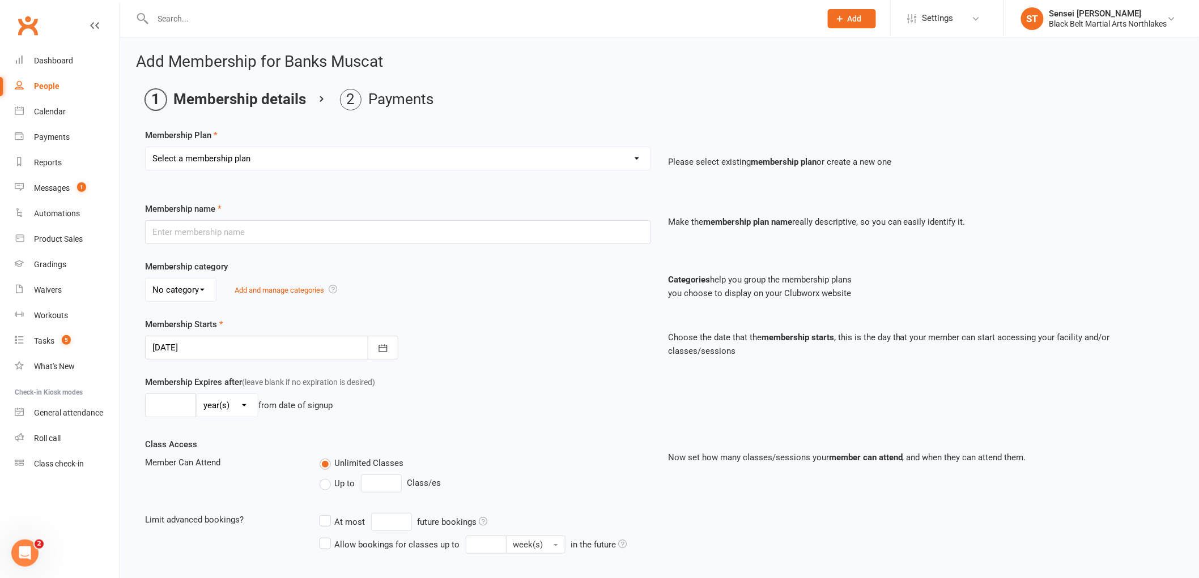
click at [233, 159] on select "Select a membership plan Create new Membership Plan Lil Dragons Lil Dragons - T…" at bounding box center [398, 158] width 505 height 23
select select "1"
click at [146, 147] on select "Select a membership plan Create new Membership Plan Lil Dragons Lil Dragons - T…" at bounding box center [398, 158] width 505 height 23
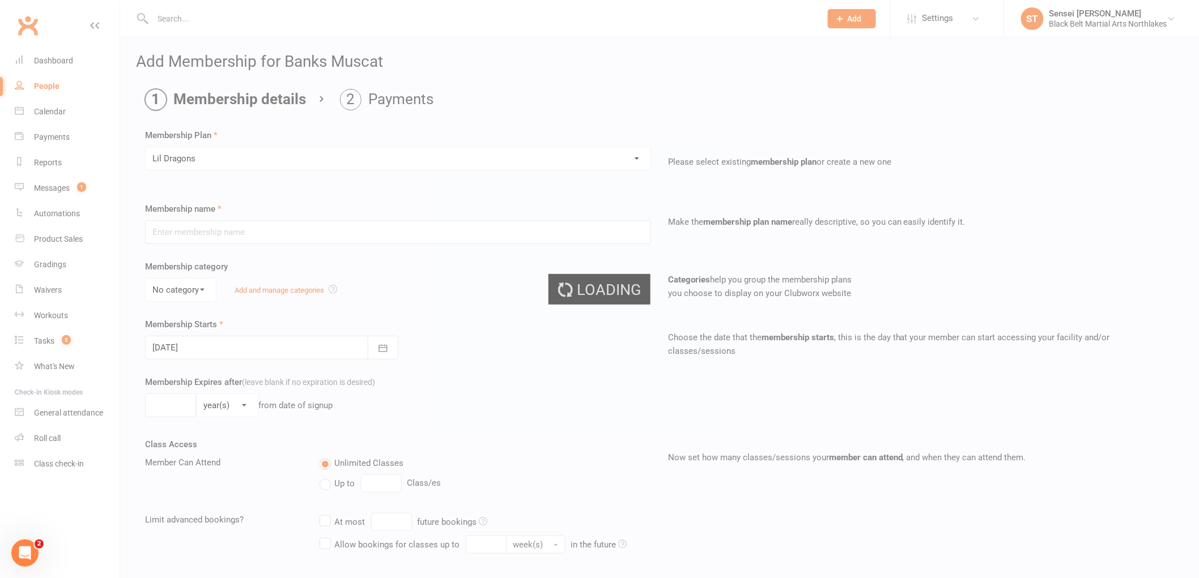
type input "Lil Dragons"
select select "1"
type input "0"
type input "1"
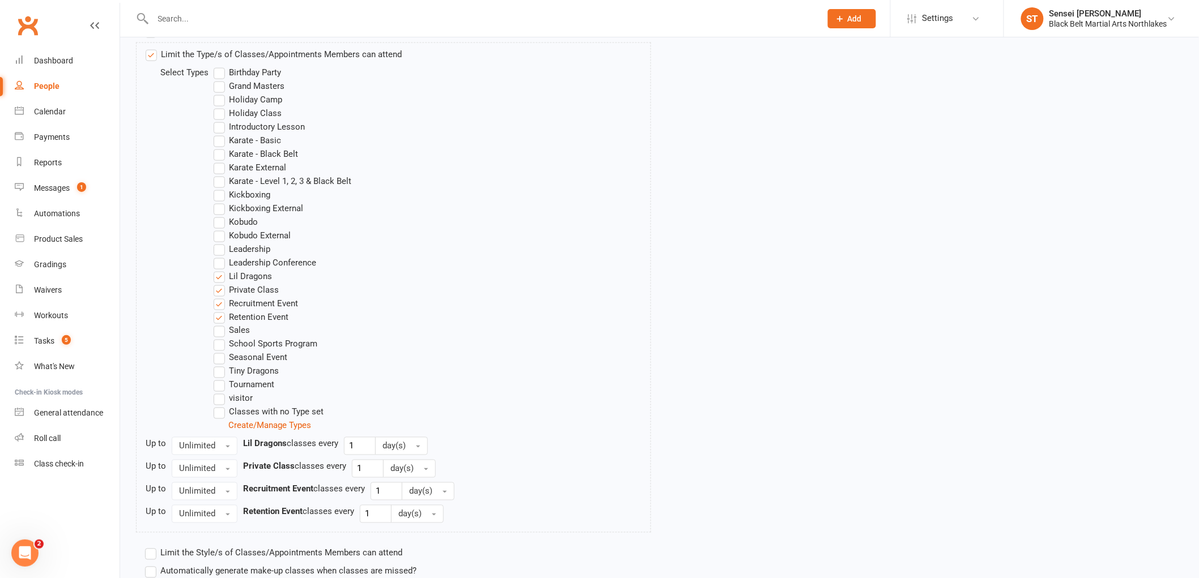
scroll to position [657, 0]
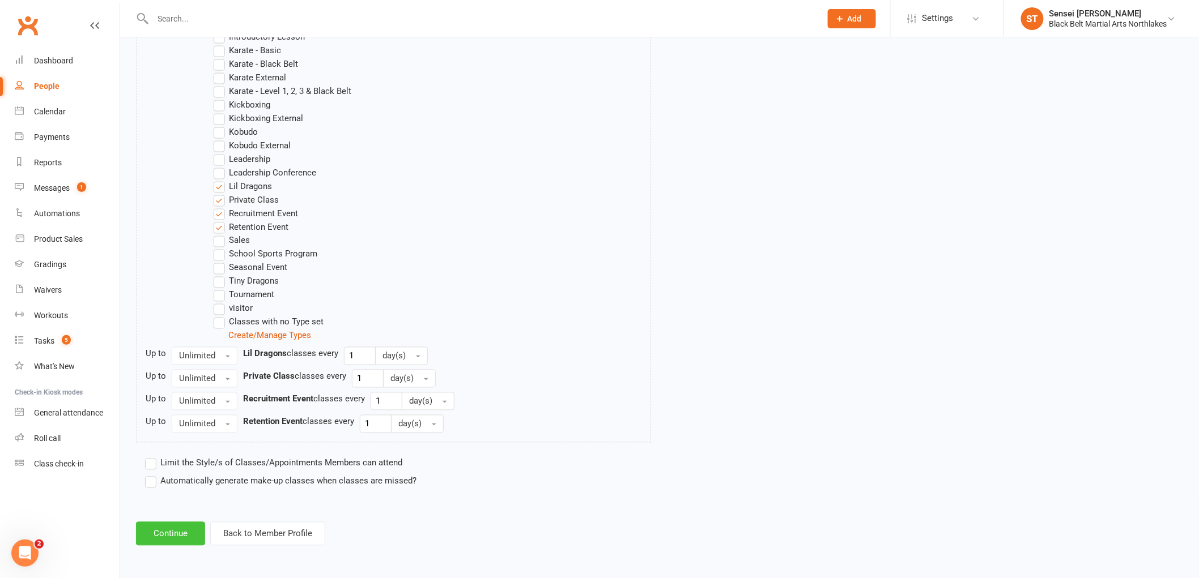
click at [157, 528] on button "Continue" at bounding box center [170, 534] width 69 height 24
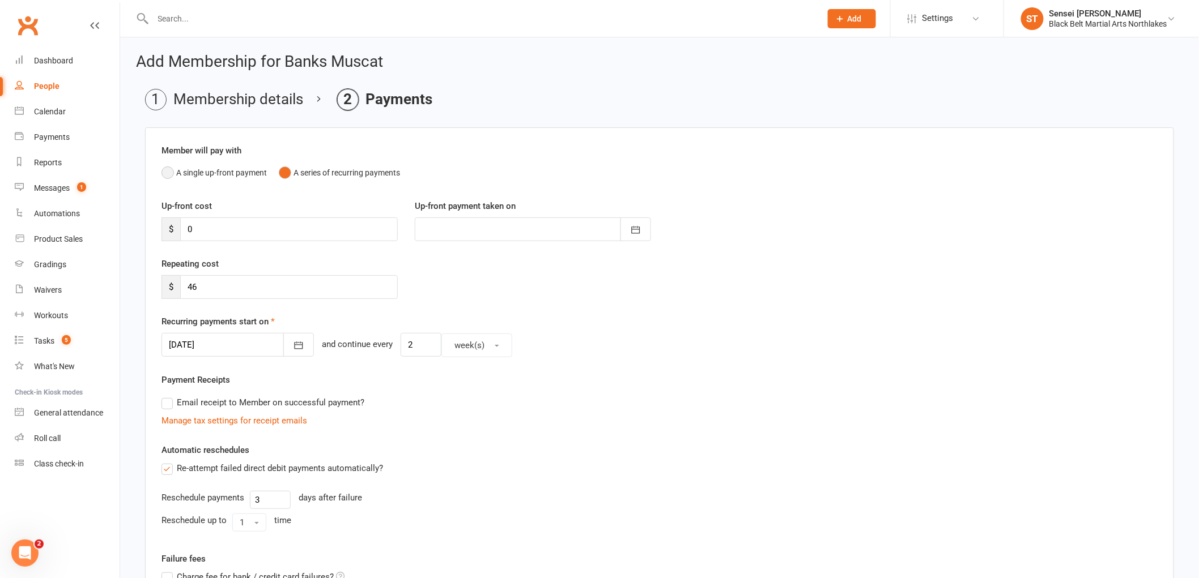
click at [168, 174] on button "A single up-front payment" at bounding box center [213, 173] width 105 height 22
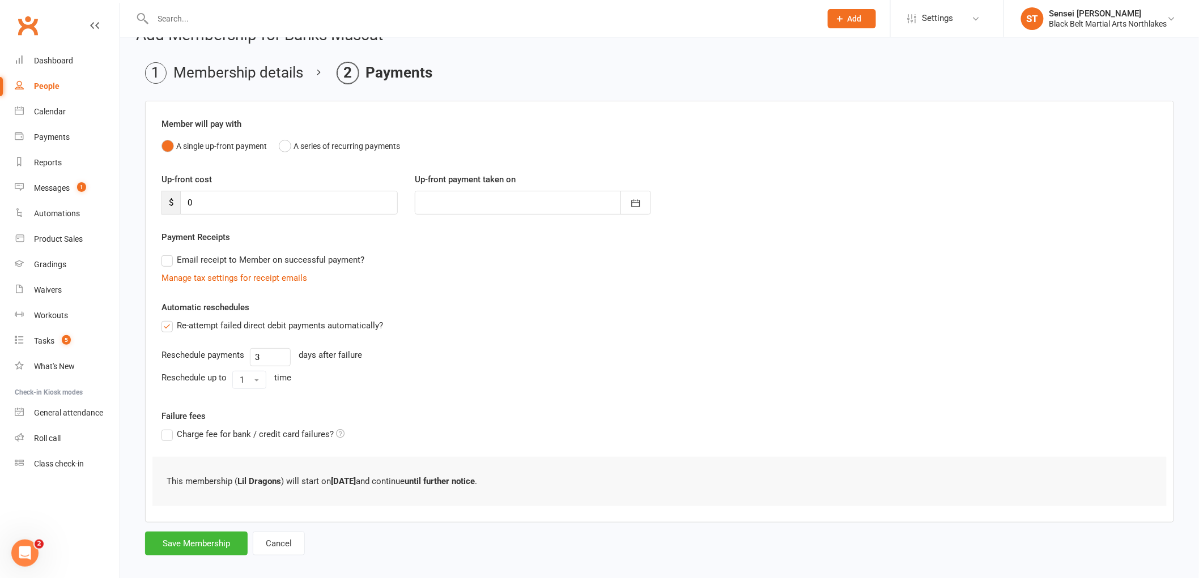
scroll to position [39, 0]
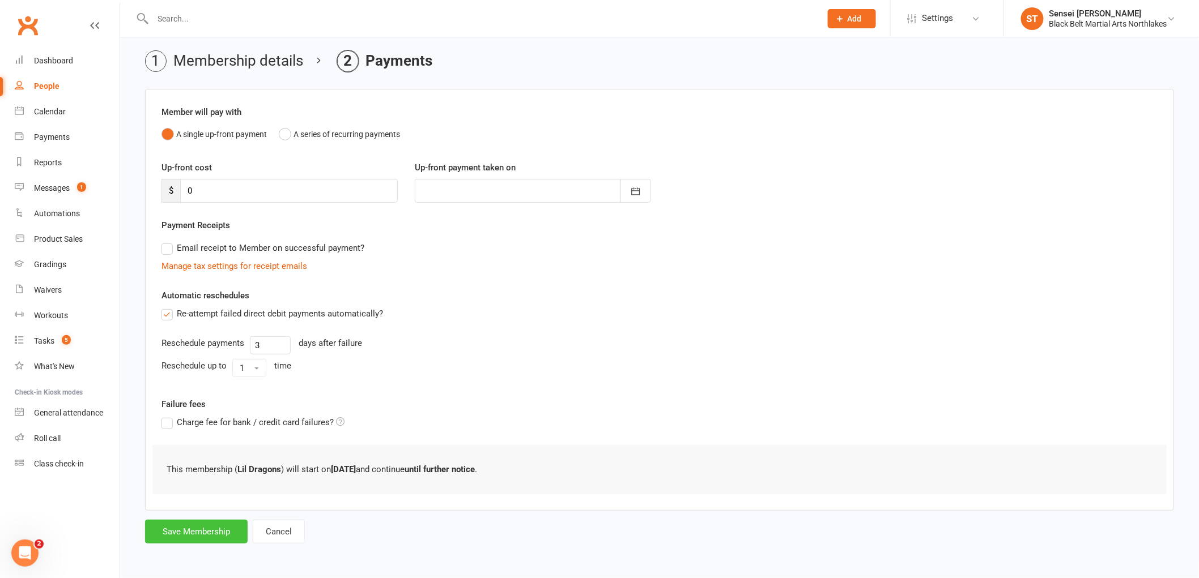
click at [195, 532] on button "Save Membership" at bounding box center [196, 532] width 103 height 24
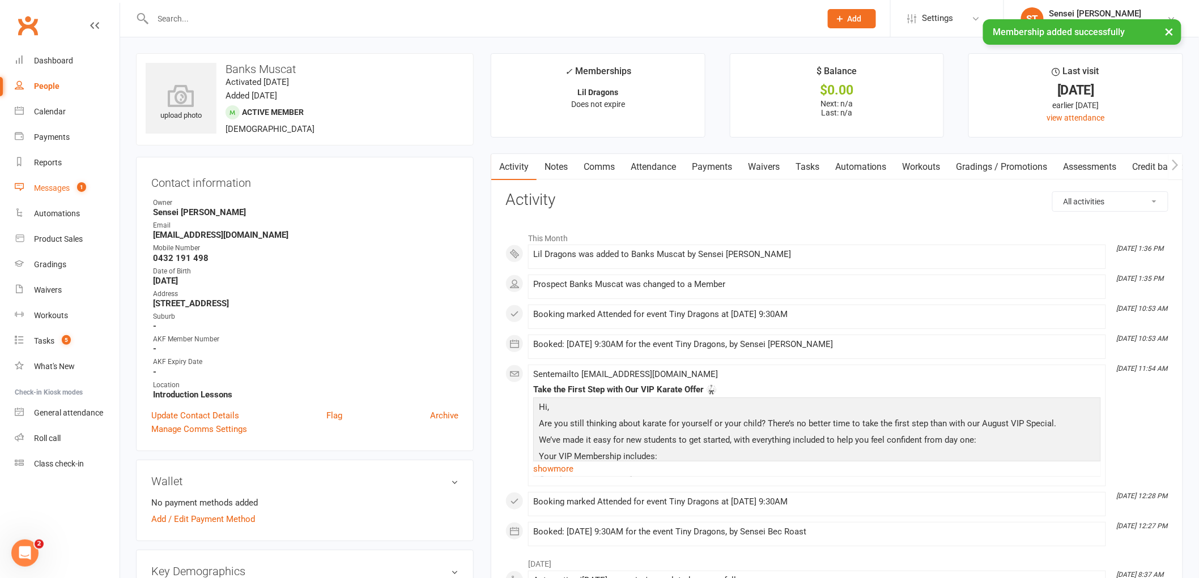
click at [39, 184] on div "Messages" at bounding box center [52, 188] width 36 height 9
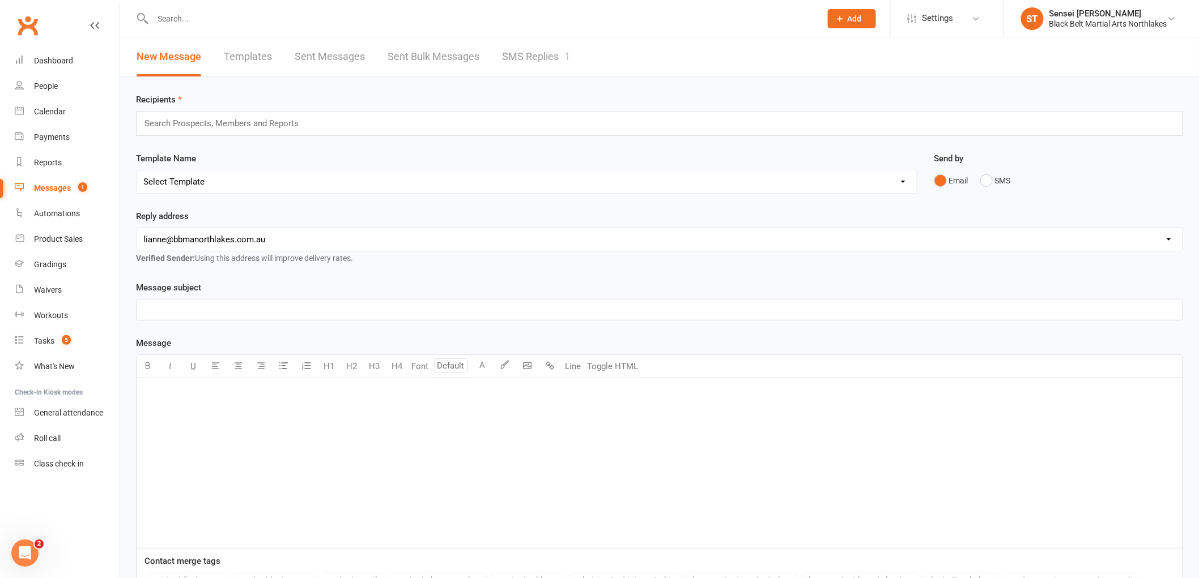
click at [49, 191] on div "Messages" at bounding box center [52, 188] width 37 height 9
click at [46, 112] on div "Calendar" at bounding box center [50, 111] width 32 height 9
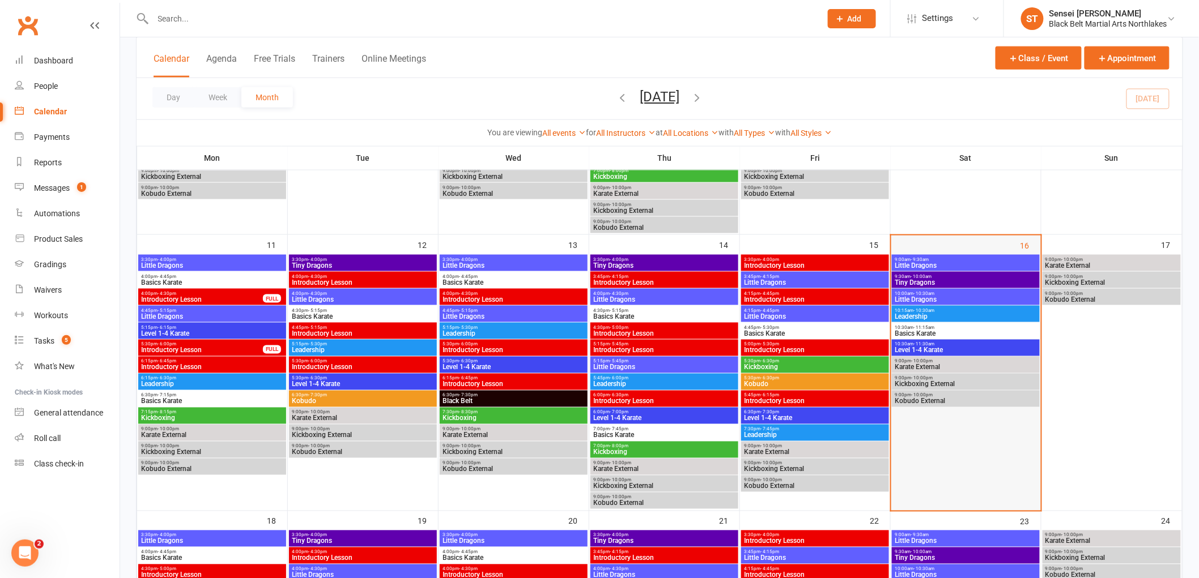
scroll to position [629, 0]
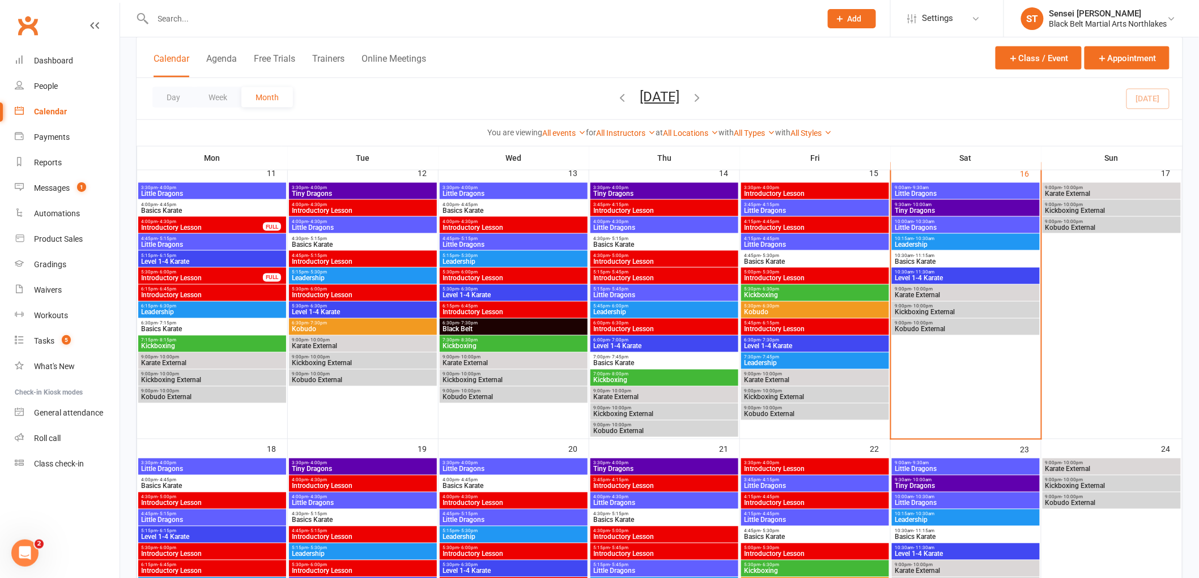
click at [912, 275] on span "Level 1-4 Karate" at bounding box center [965, 278] width 143 height 7
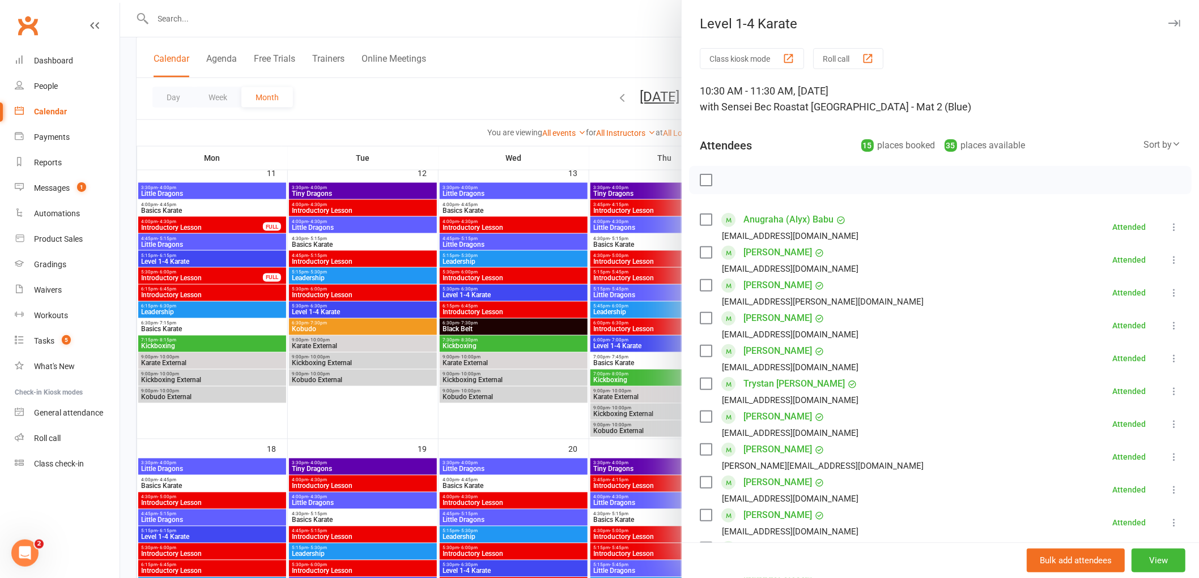
click at [598, 78] on div at bounding box center [659, 289] width 1078 height 578
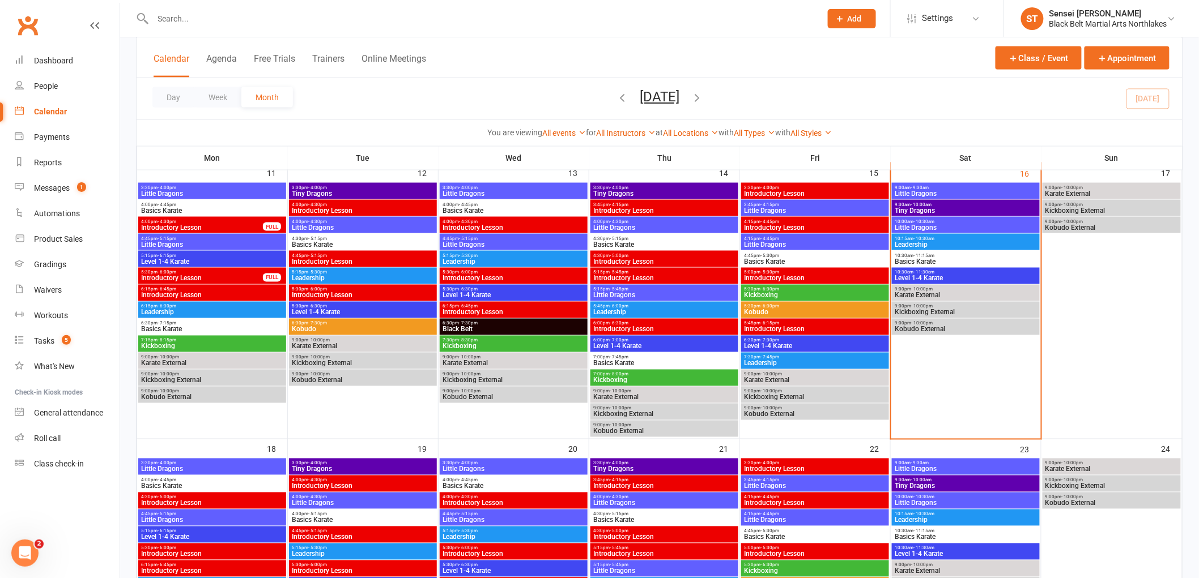
click at [947, 244] on span "Leadership" at bounding box center [965, 244] width 143 height 7
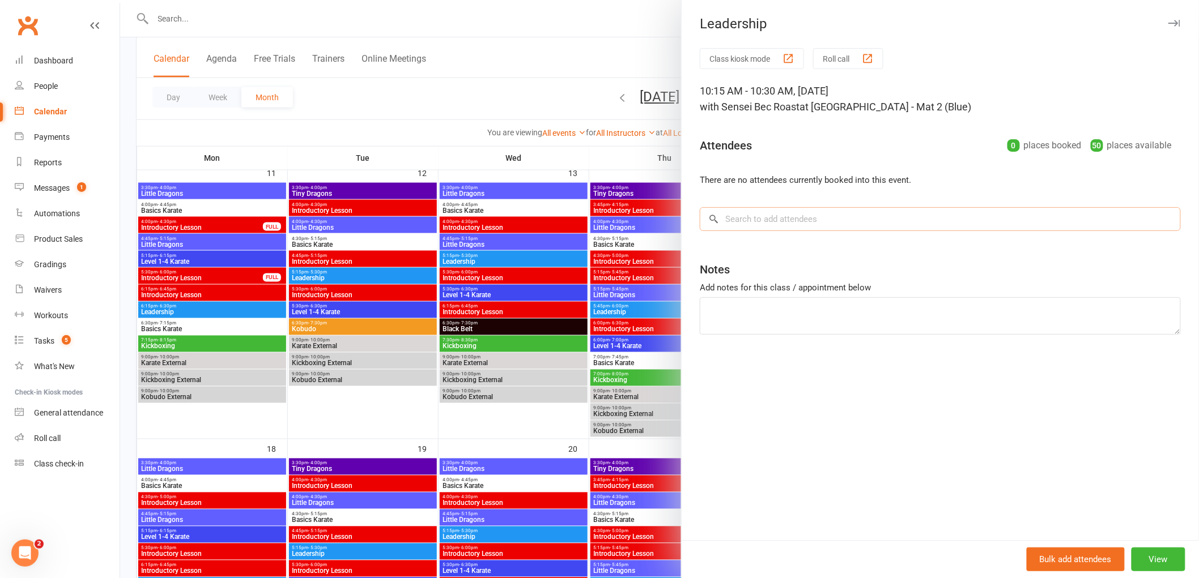
click at [781, 215] on input "search" at bounding box center [940, 219] width 481 height 24
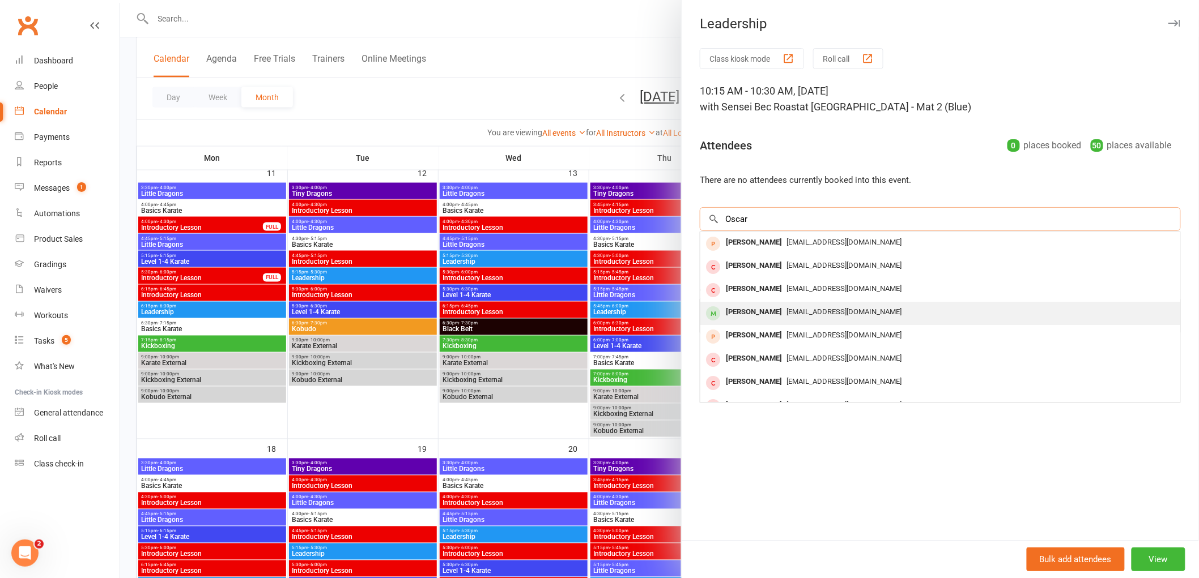
type input "Oscar"
click at [740, 312] on div "Oscar Higman" at bounding box center [753, 312] width 65 height 16
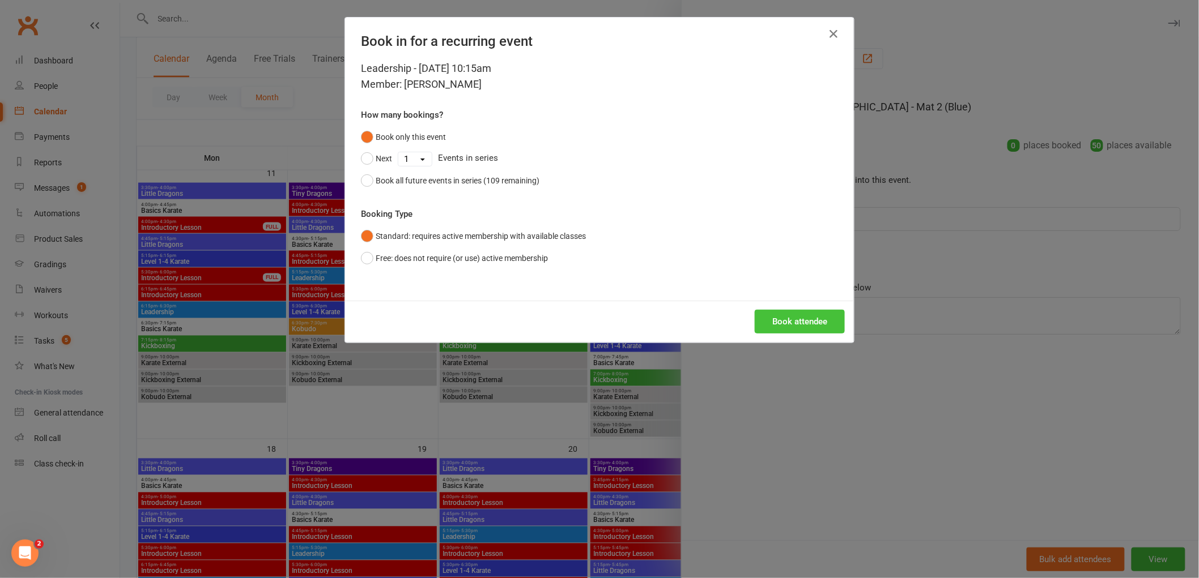
click at [811, 319] on button "Book attendee" at bounding box center [799, 322] width 90 height 24
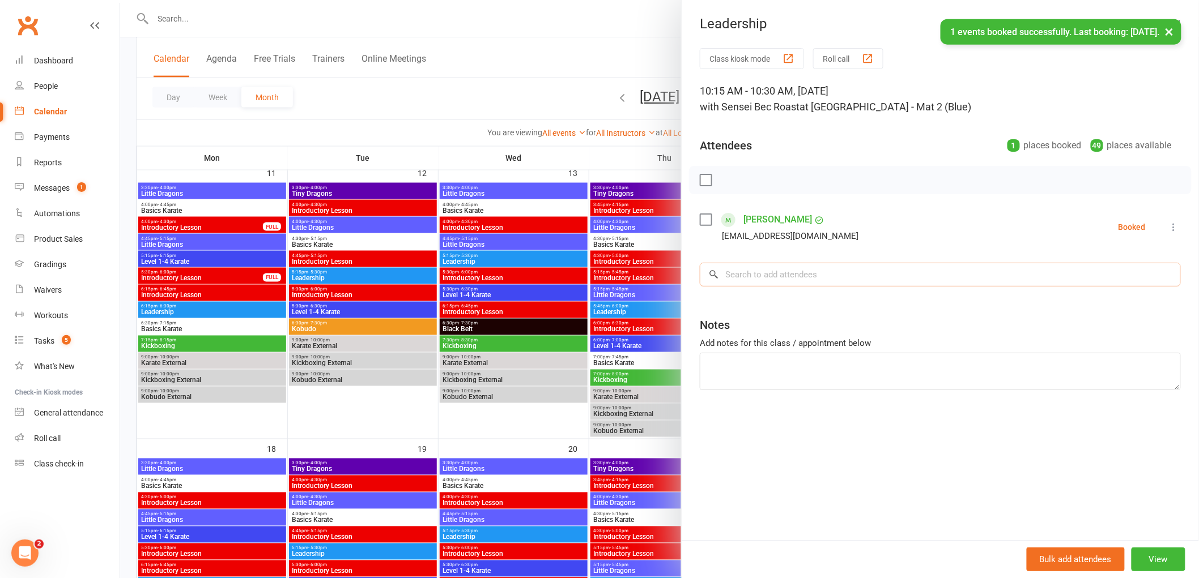
click at [778, 280] on input "search" at bounding box center [940, 275] width 481 height 24
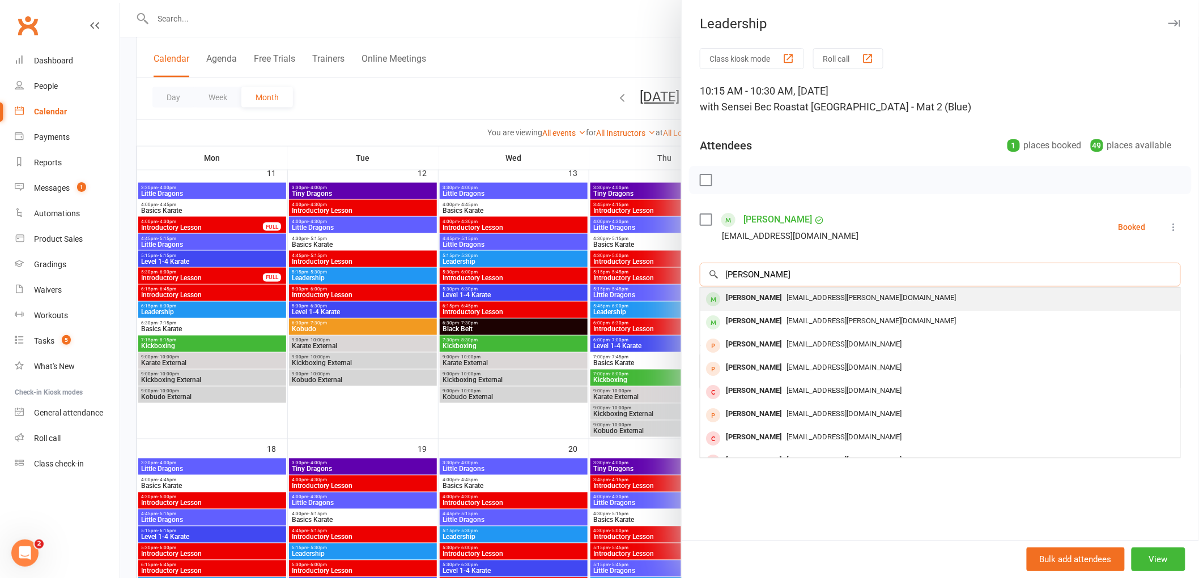
type input "kalani caccamo"
click at [732, 303] on div "Kalani Caccamo" at bounding box center [753, 298] width 65 height 16
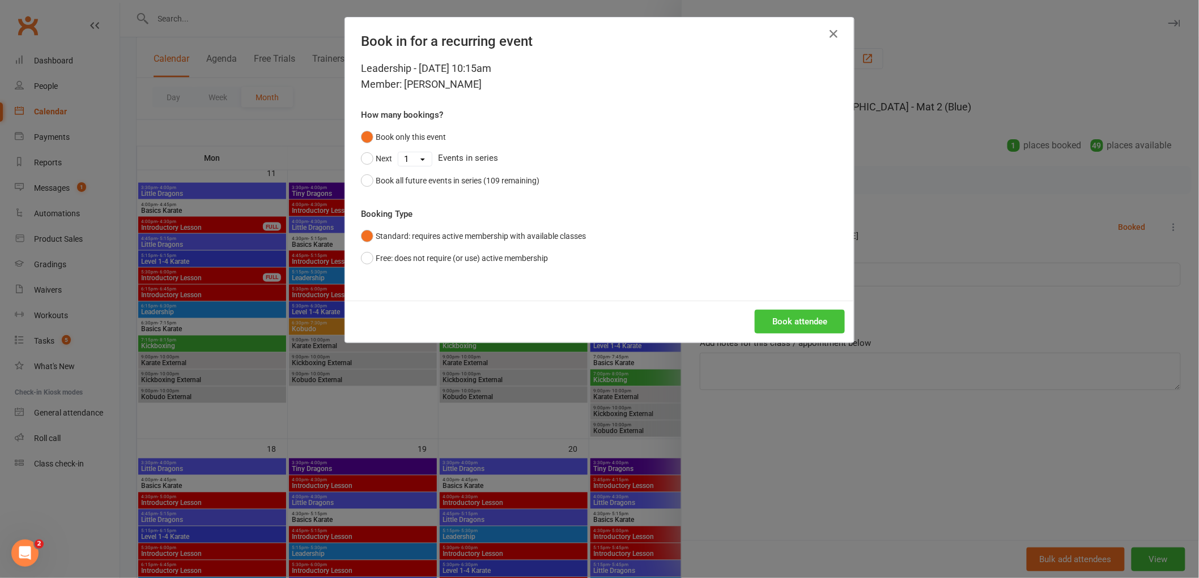
click at [795, 315] on button "Book attendee" at bounding box center [799, 322] width 90 height 24
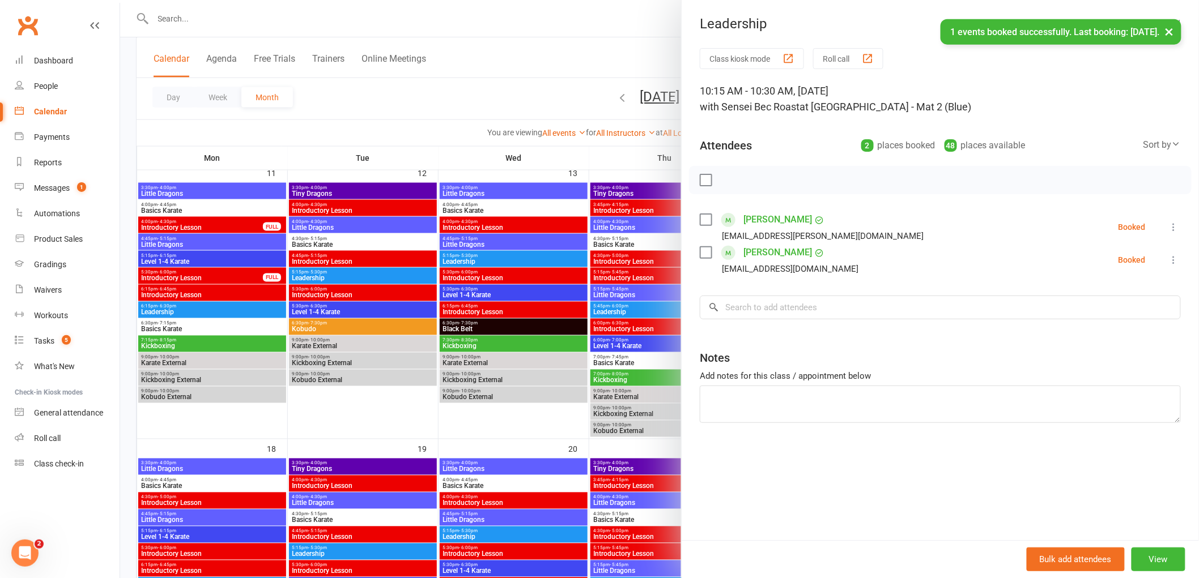
click at [704, 184] on label at bounding box center [705, 179] width 11 height 11
click at [730, 176] on icon "button" at bounding box center [730, 180] width 12 height 12
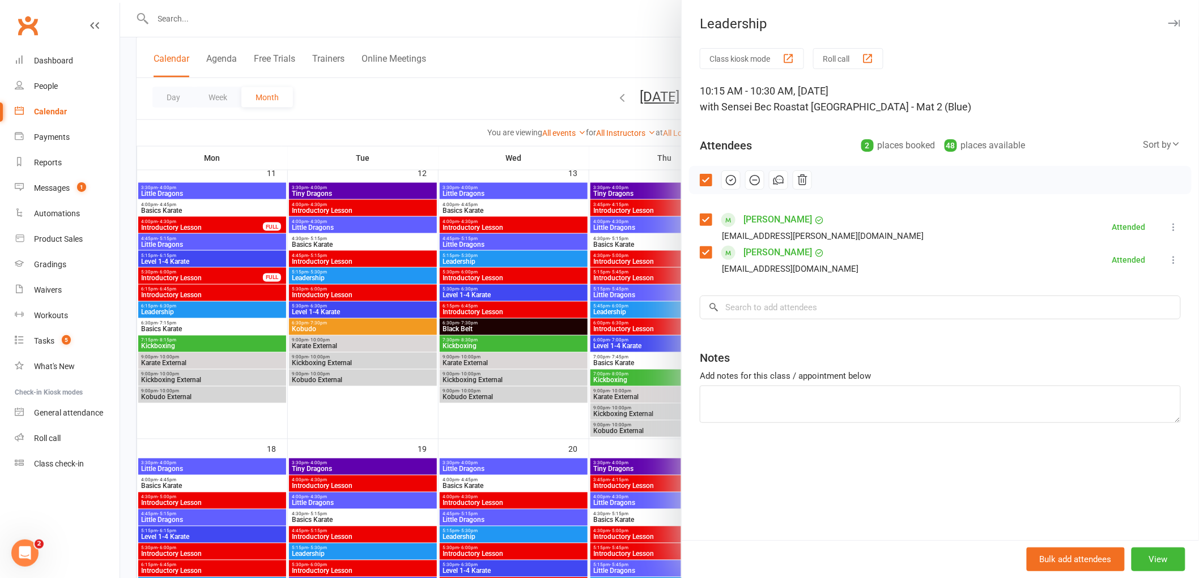
click at [700, 176] on label at bounding box center [705, 179] width 11 height 11
click at [194, 15] on div at bounding box center [659, 289] width 1078 height 578
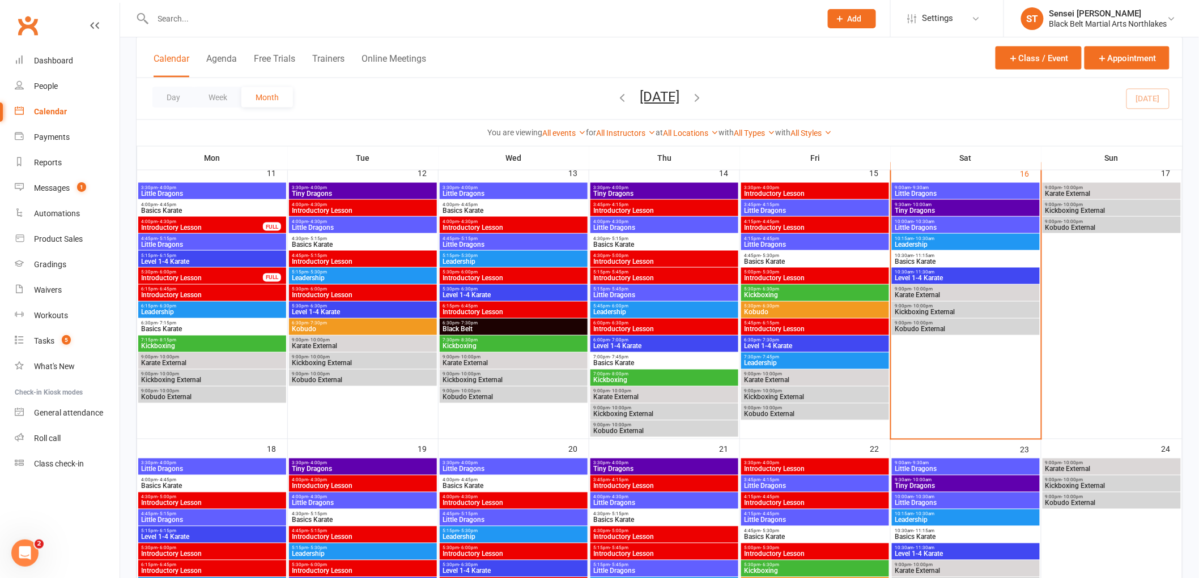
click at [195, 14] on input "text" at bounding box center [481, 19] width 663 height 16
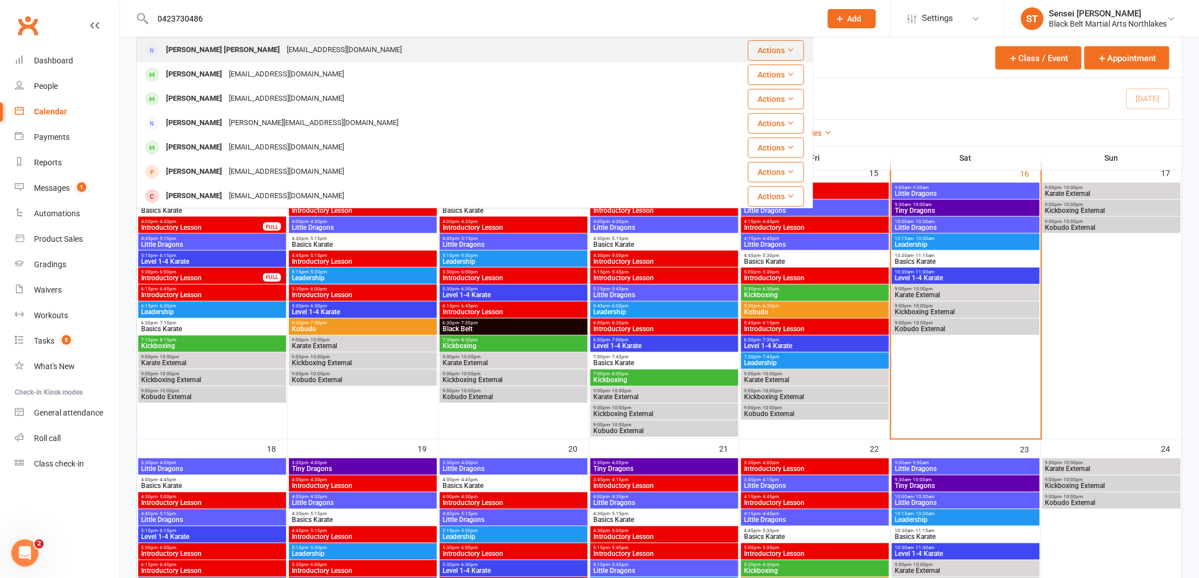
type input "0423730486"
click at [194, 47] on div "Jini Jojo" at bounding box center [223, 50] width 121 height 16
